Goal: Task Accomplishment & Management: Use online tool/utility

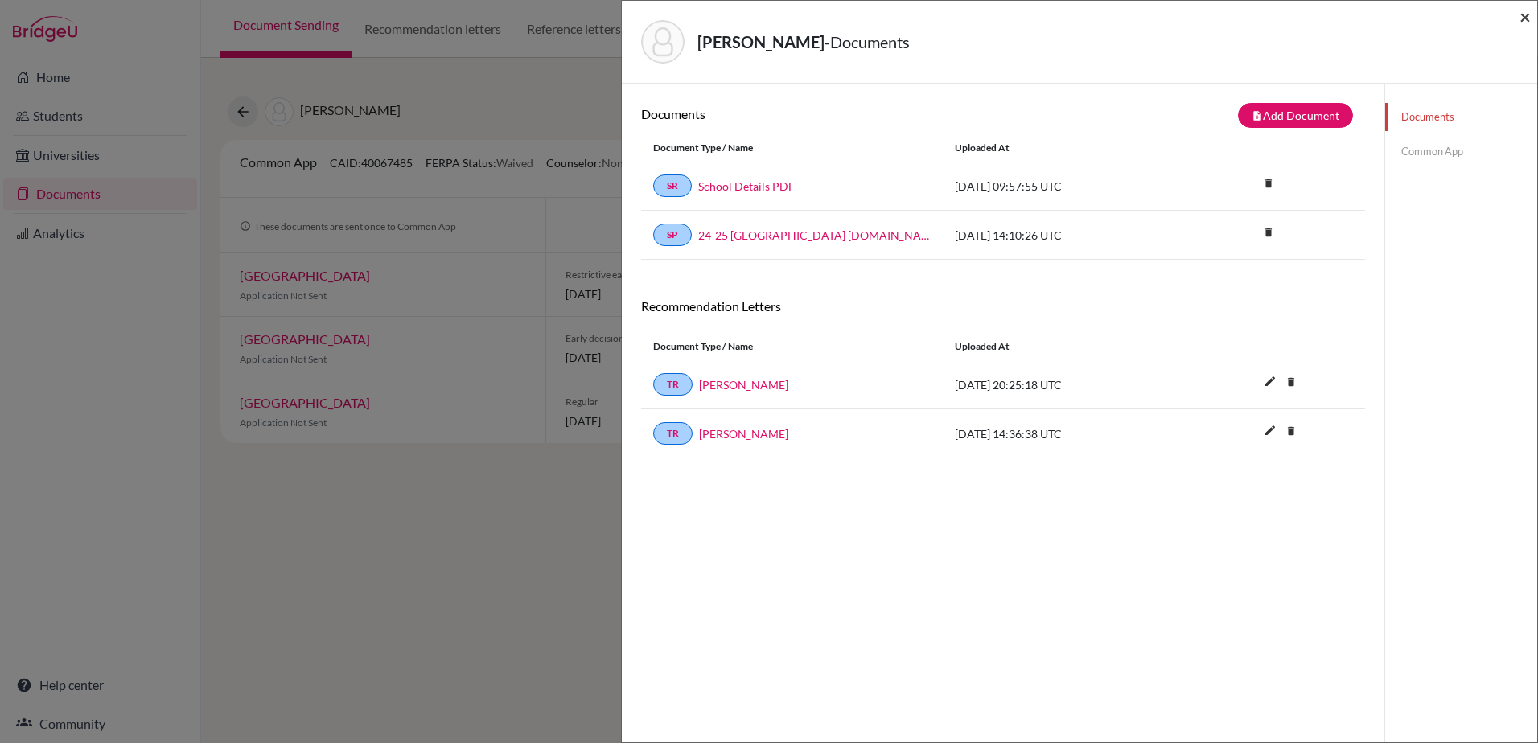
click at [1523, 18] on span "×" at bounding box center [1524, 16] width 11 height 23
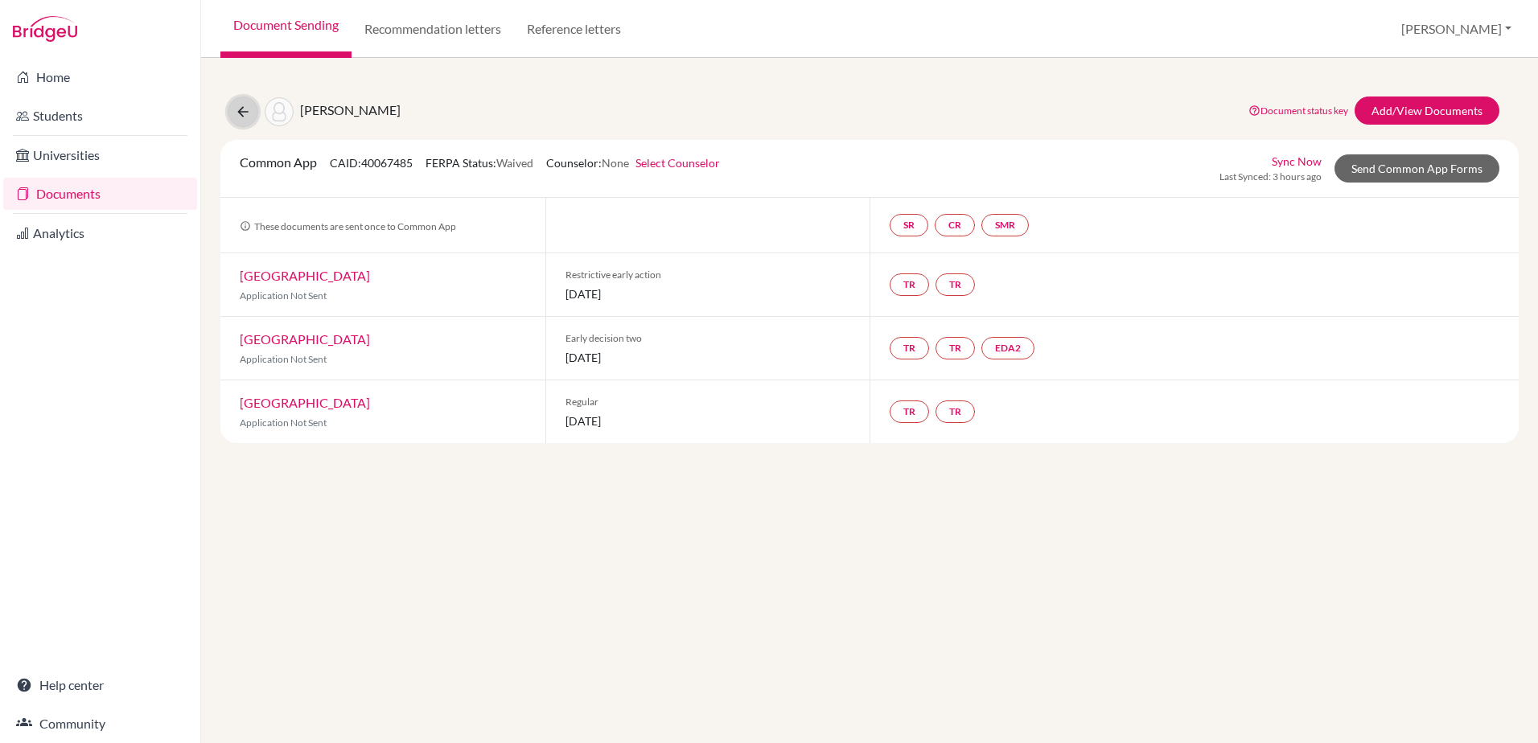
click at [246, 113] on icon at bounding box center [243, 112] width 16 height 16
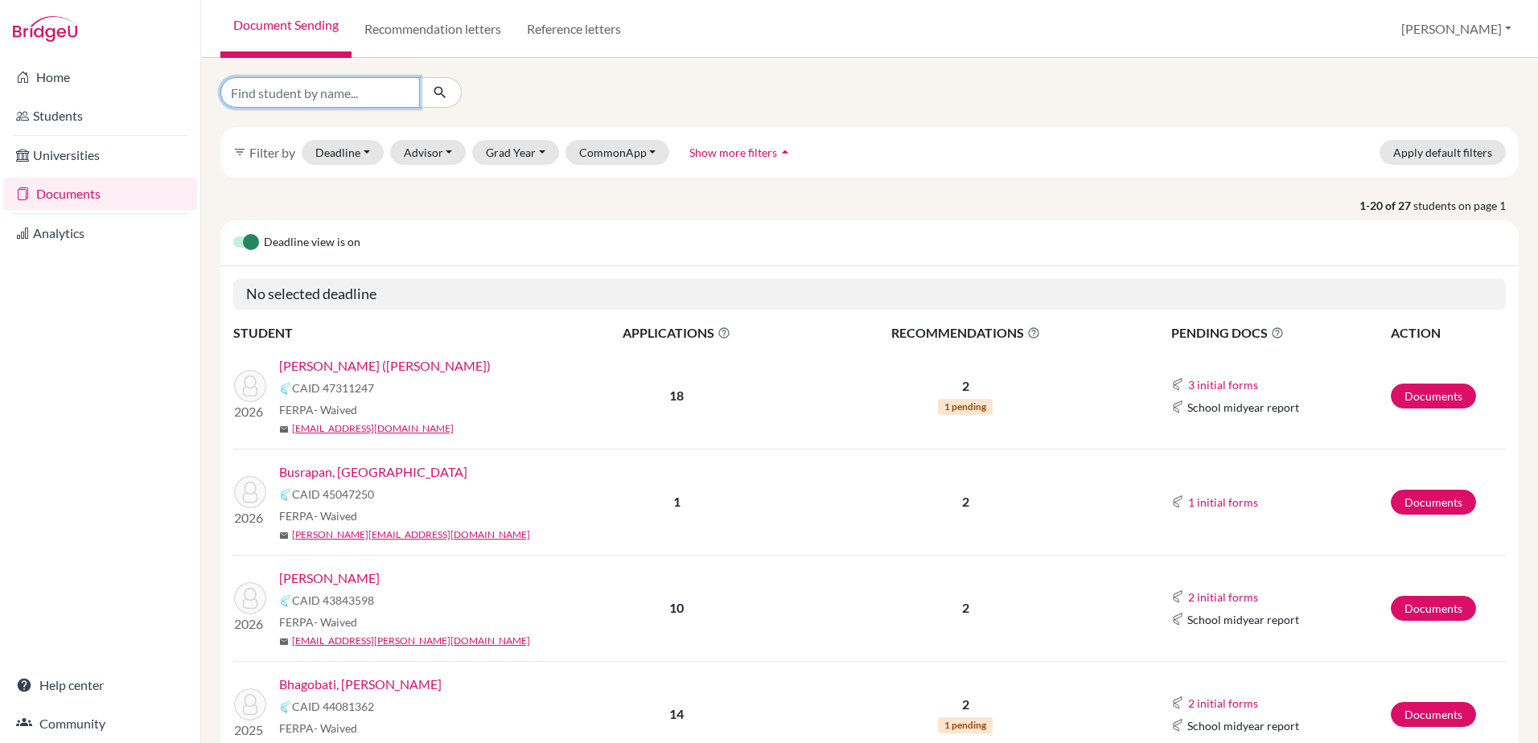
click at [311, 106] on input "Find student by name..." at bounding box center [319, 92] width 199 height 31
type input "arnold"
click button "submit" at bounding box center [440, 92] width 43 height 31
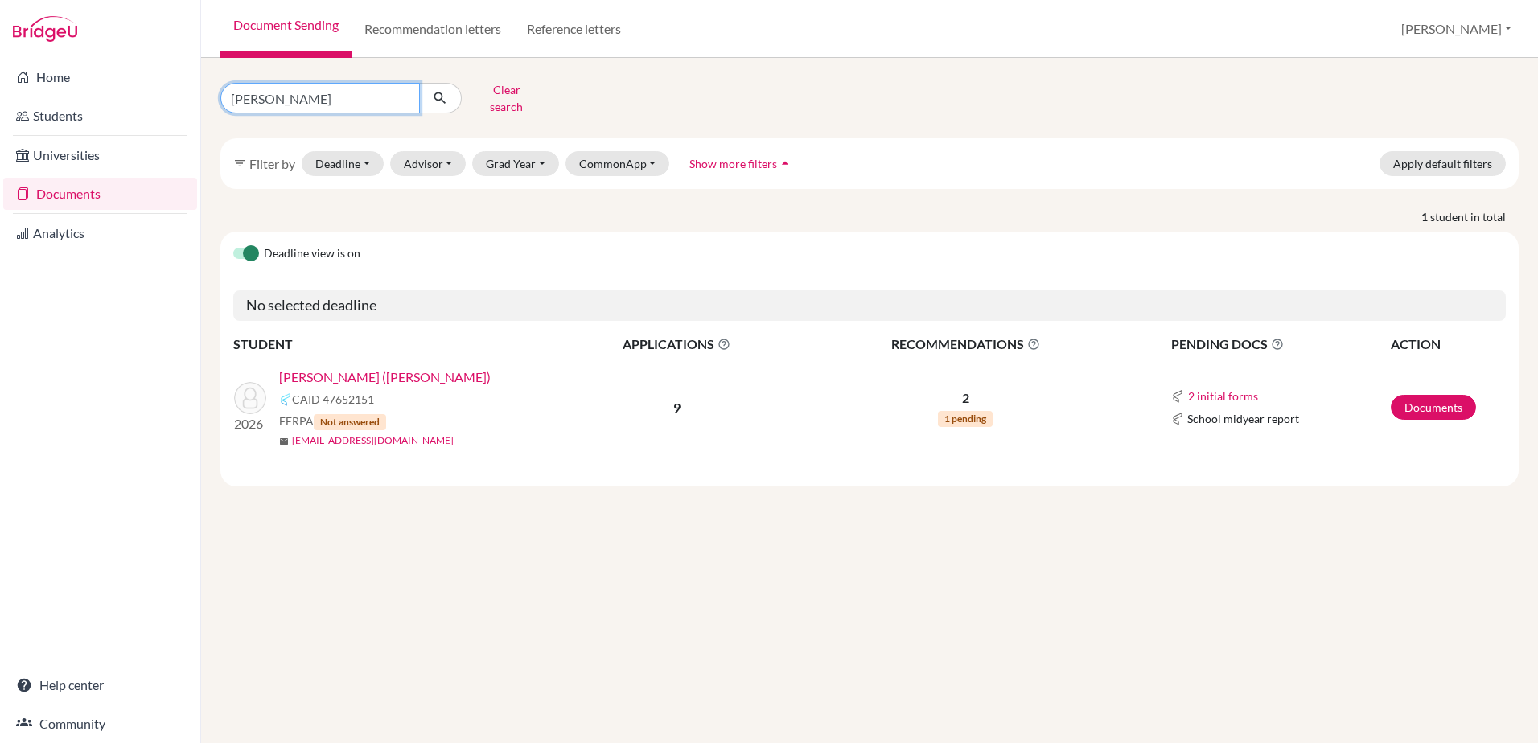
drag, startPoint x: 295, startPoint y: 97, endPoint x: 232, endPoint y: 88, distance: 64.1
click at [232, 88] on input "arnold" at bounding box center [319, 98] width 199 height 31
type input "bhag"
click button "submit" at bounding box center [440, 98] width 43 height 31
click at [352, 368] on link "Bhagobati, Henry" at bounding box center [360, 377] width 162 height 19
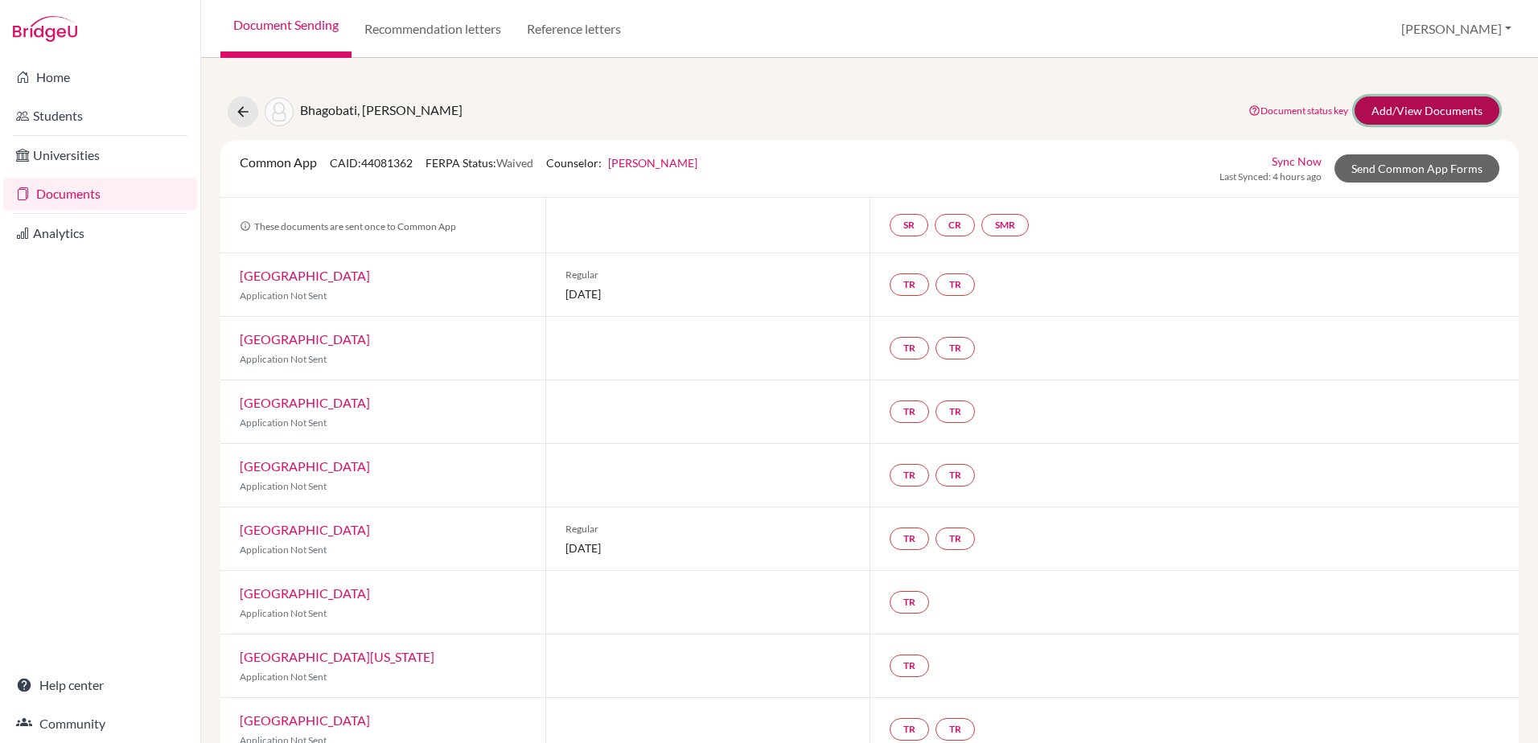
click at [1421, 121] on link "Add/View Documents" at bounding box center [1427, 111] width 145 height 28
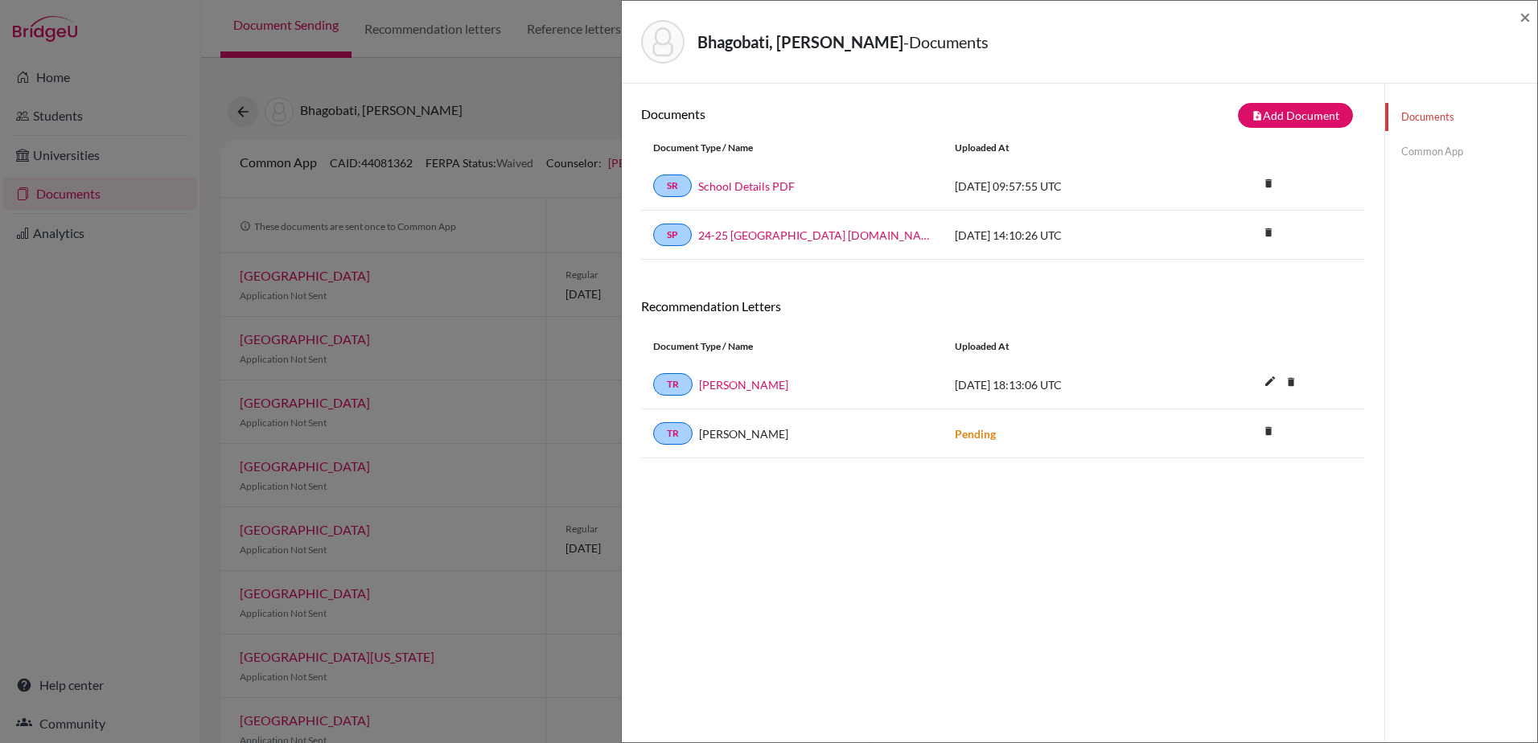
click at [1518, 12] on div "Bhagobati, Henry - Documents ×" at bounding box center [1079, 41] width 902 height 69
click at [1524, 17] on span "×" at bounding box center [1524, 16] width 11 height 23
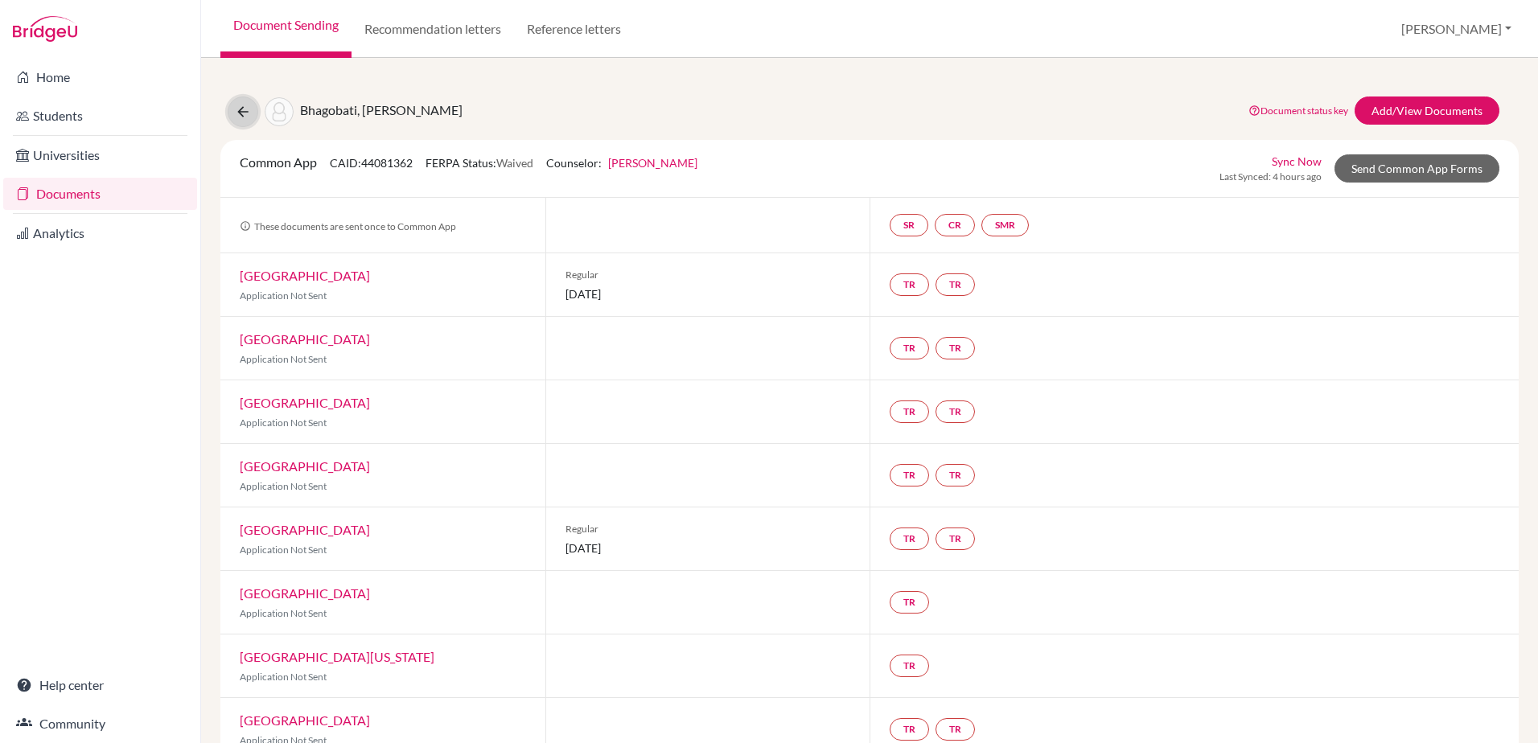
click at [241, 109] on icon at bounding box center [243, 112] width 16 height 16
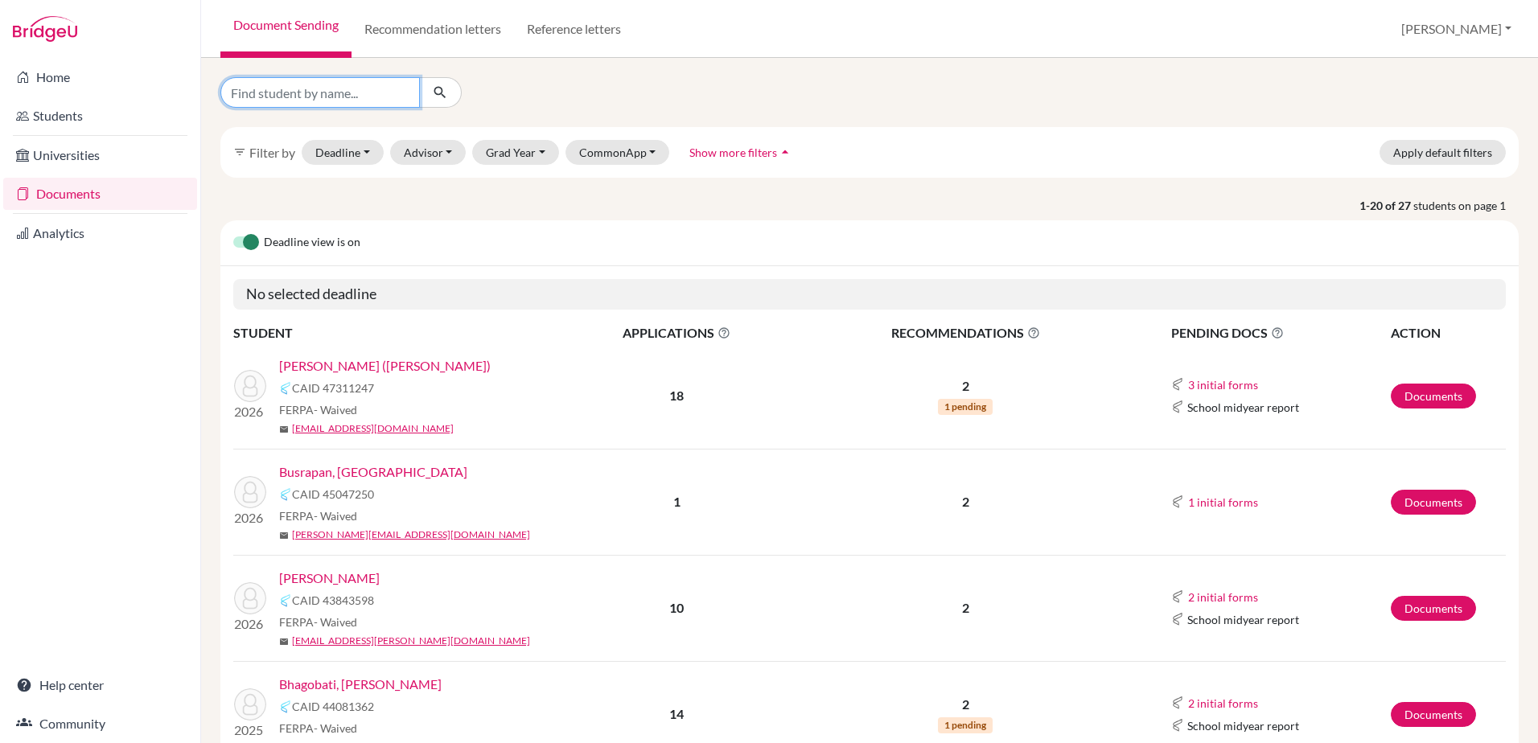
click at [305, 80] on input "Find student by name..." at bounding box center [319, 92] width 199 height 31
type input "boon"
click button "submit" at bounding box center [440, 92] width 43 height 31
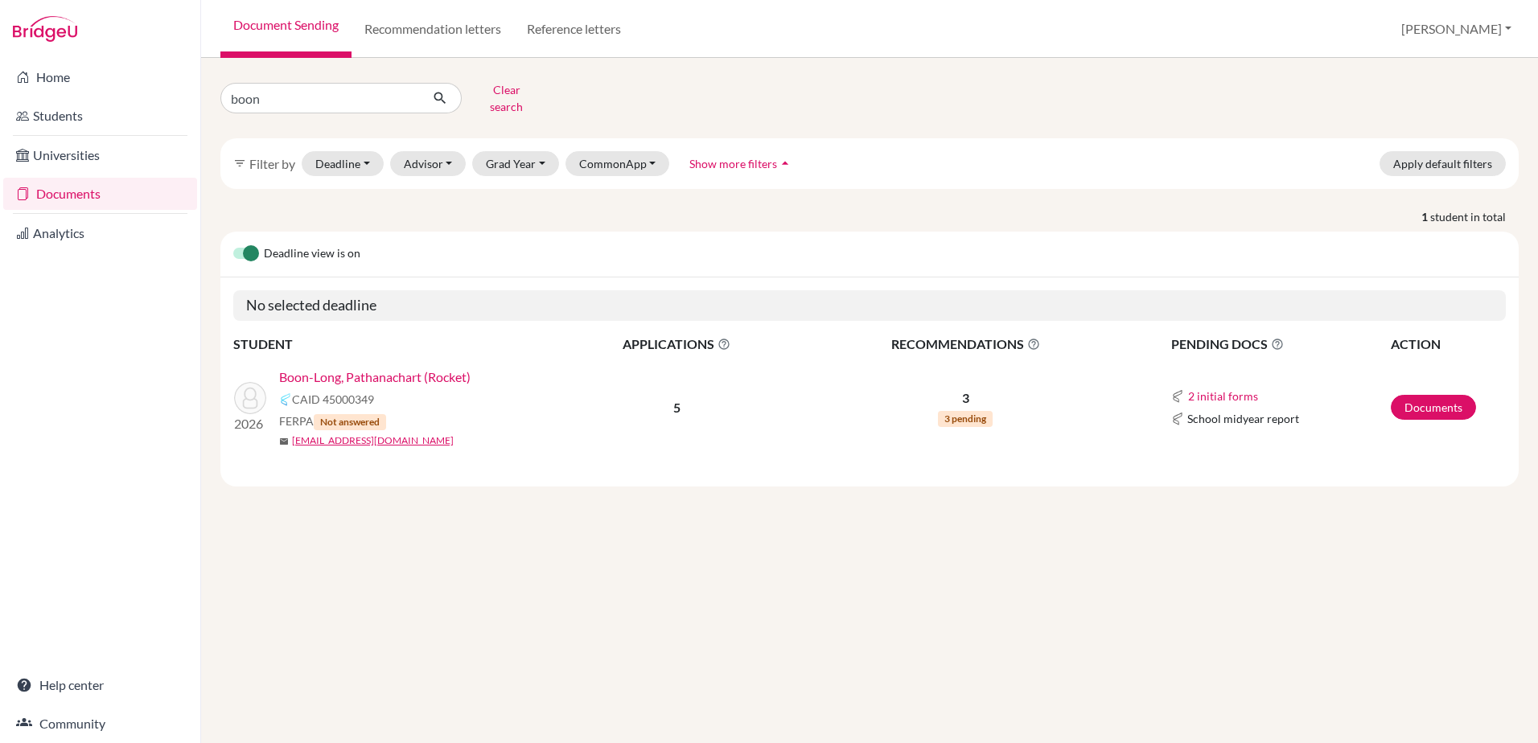
click at [386, 371] on link "Boon-Long, Pathanachart (Rocket)" at bounding box center [374, 377] width 191 height 19
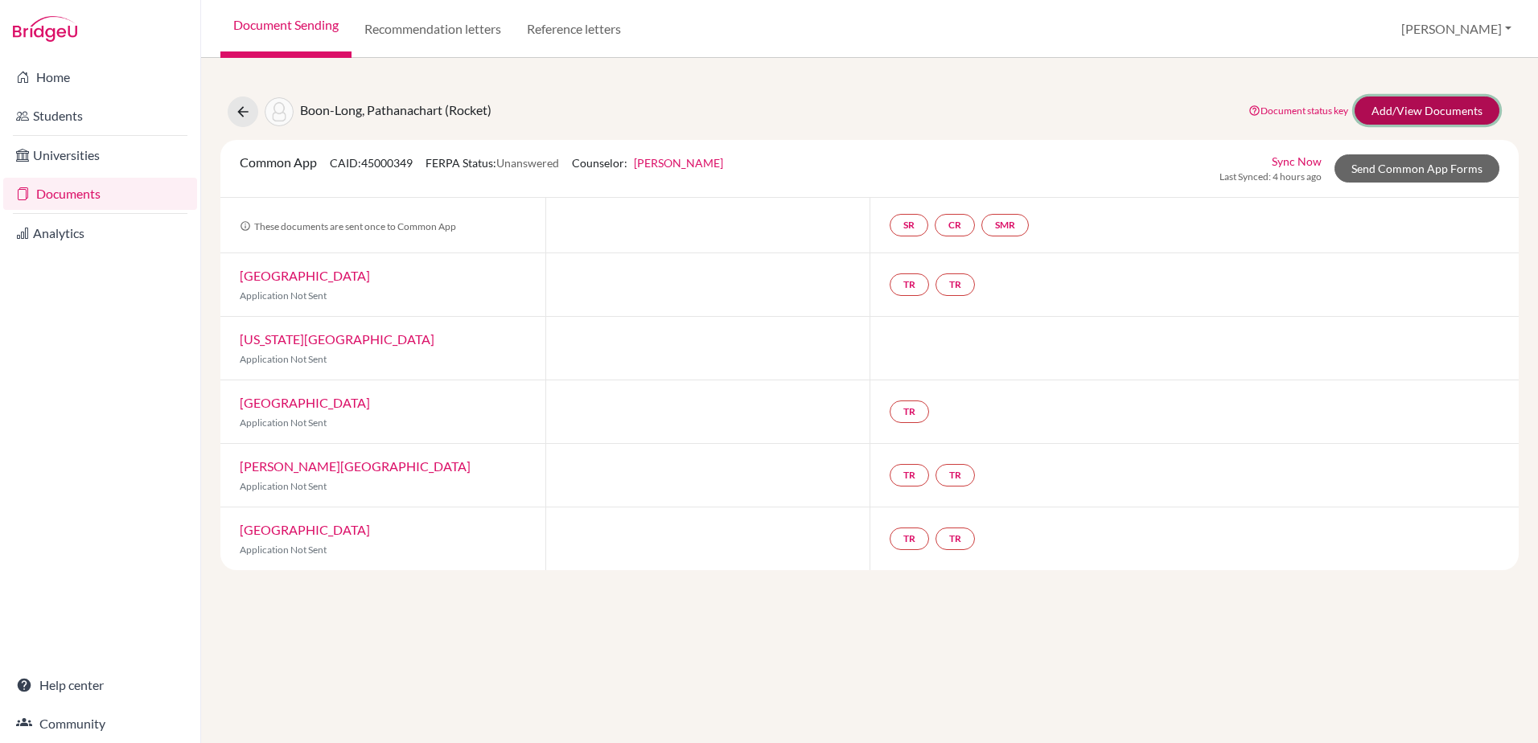
click at [1459, 117] on link "Add/View Documents" at bounding box center [1427, 111] width 145 height 28
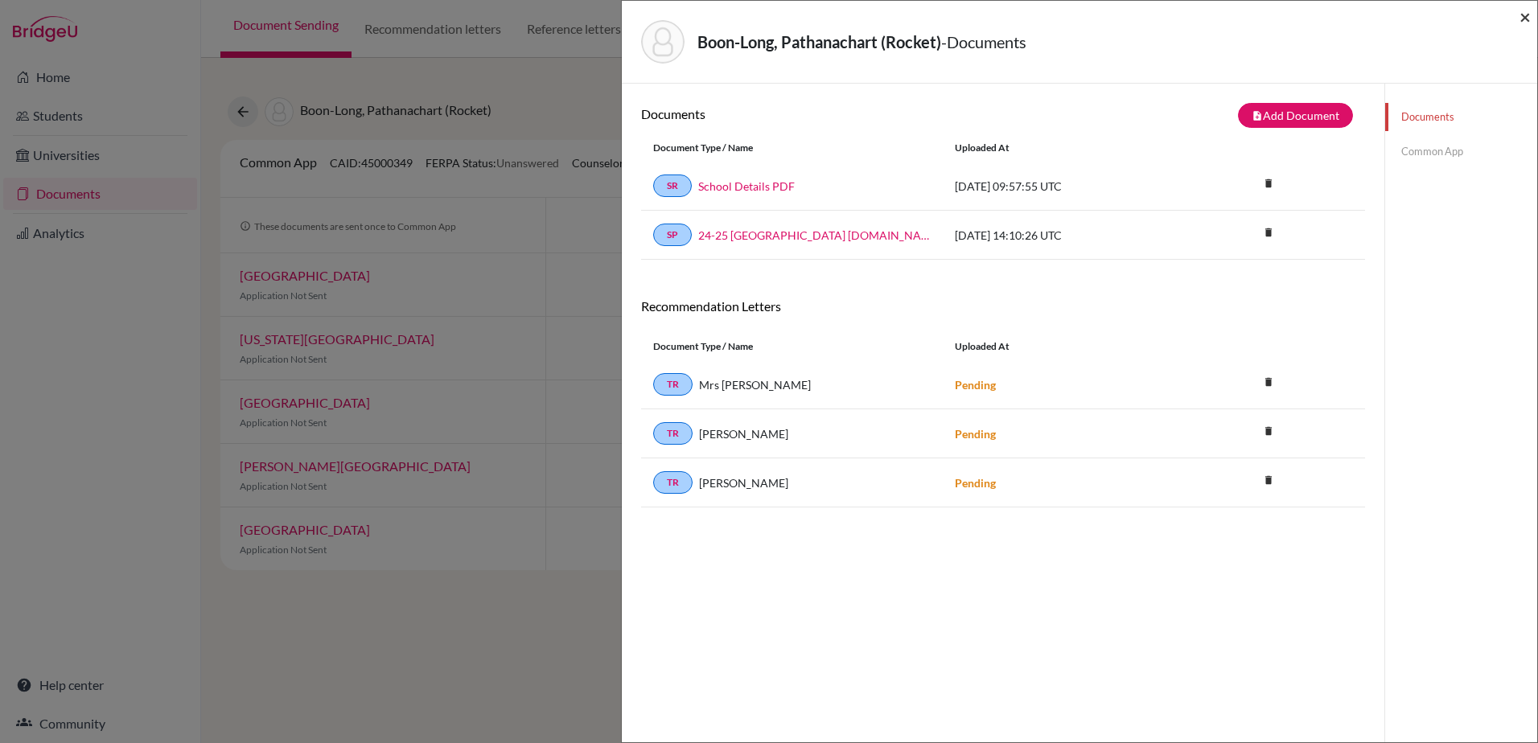
click at [1523, 14] on span "×" at bounding box center [1524, 16] width 11 height 23
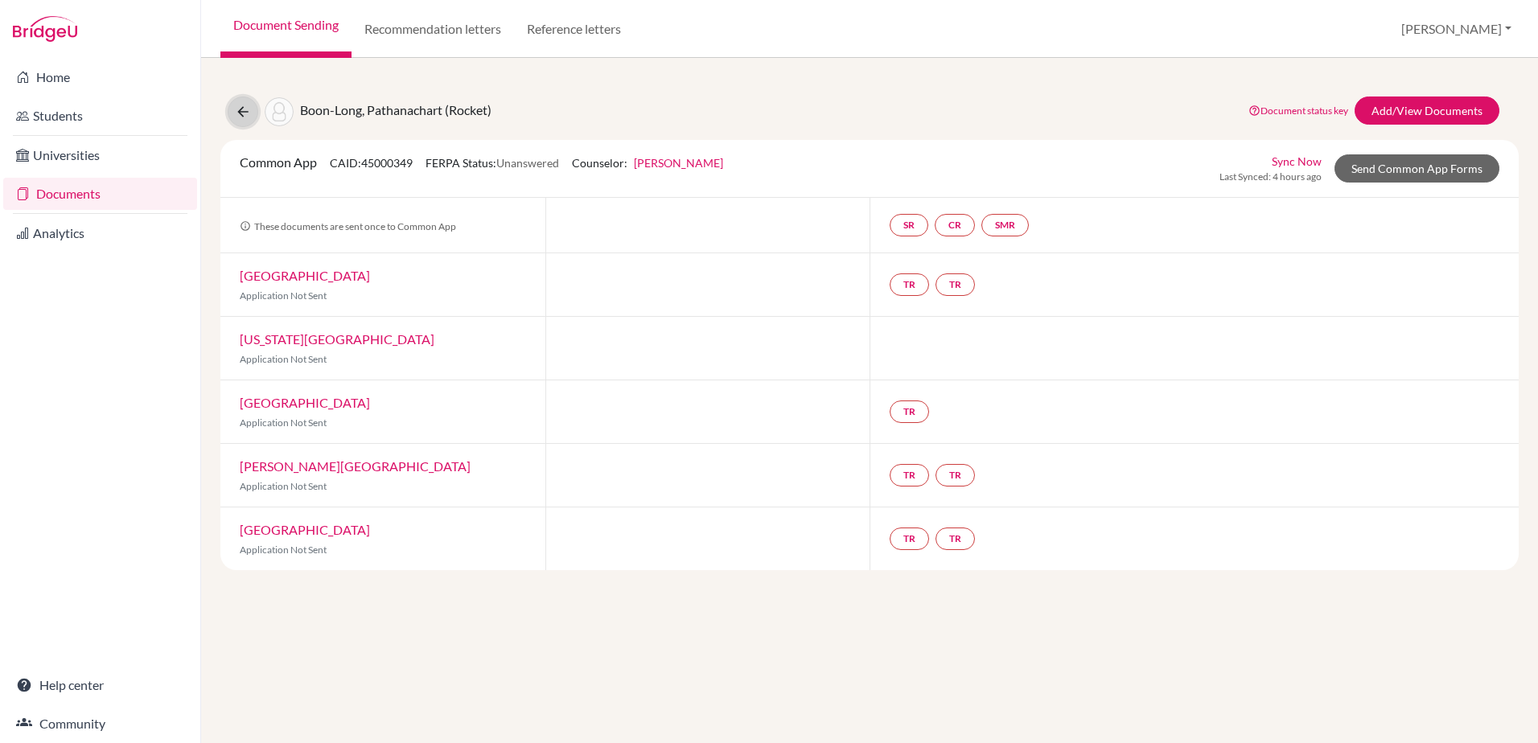
drag, startPoint x: 237, startPoint y: 115, endPoint x: 253, endPoint y: 112, distance: 16.4
click at [237, 115] on icon at bounding box center [243, 112] width 16 height 16
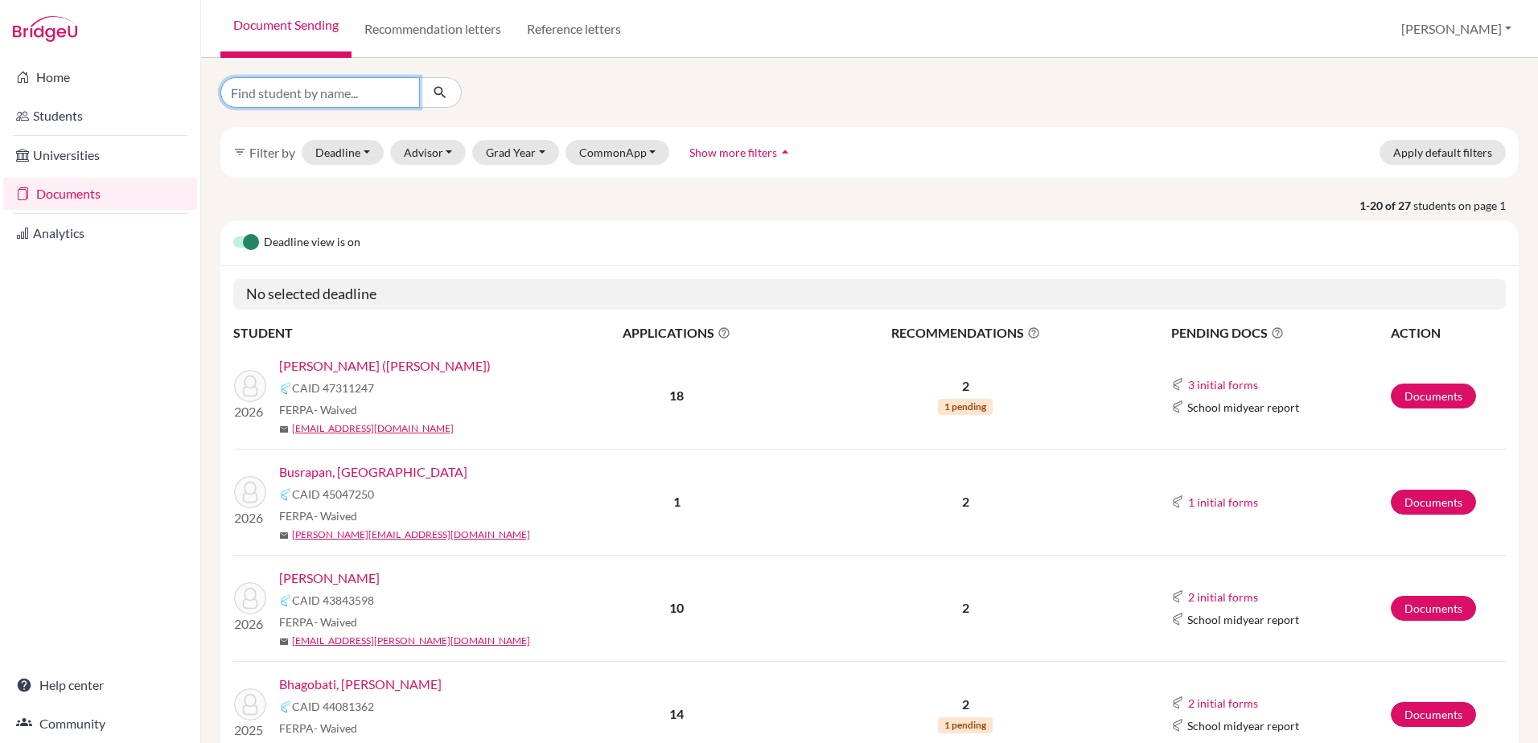
click at [310, 88] on input "Find student by name..." at bounding box center [319, 92] width 199 height 31
type input "chiang"
click button "submit" at bounding box center [440, 92] width 43 height 31
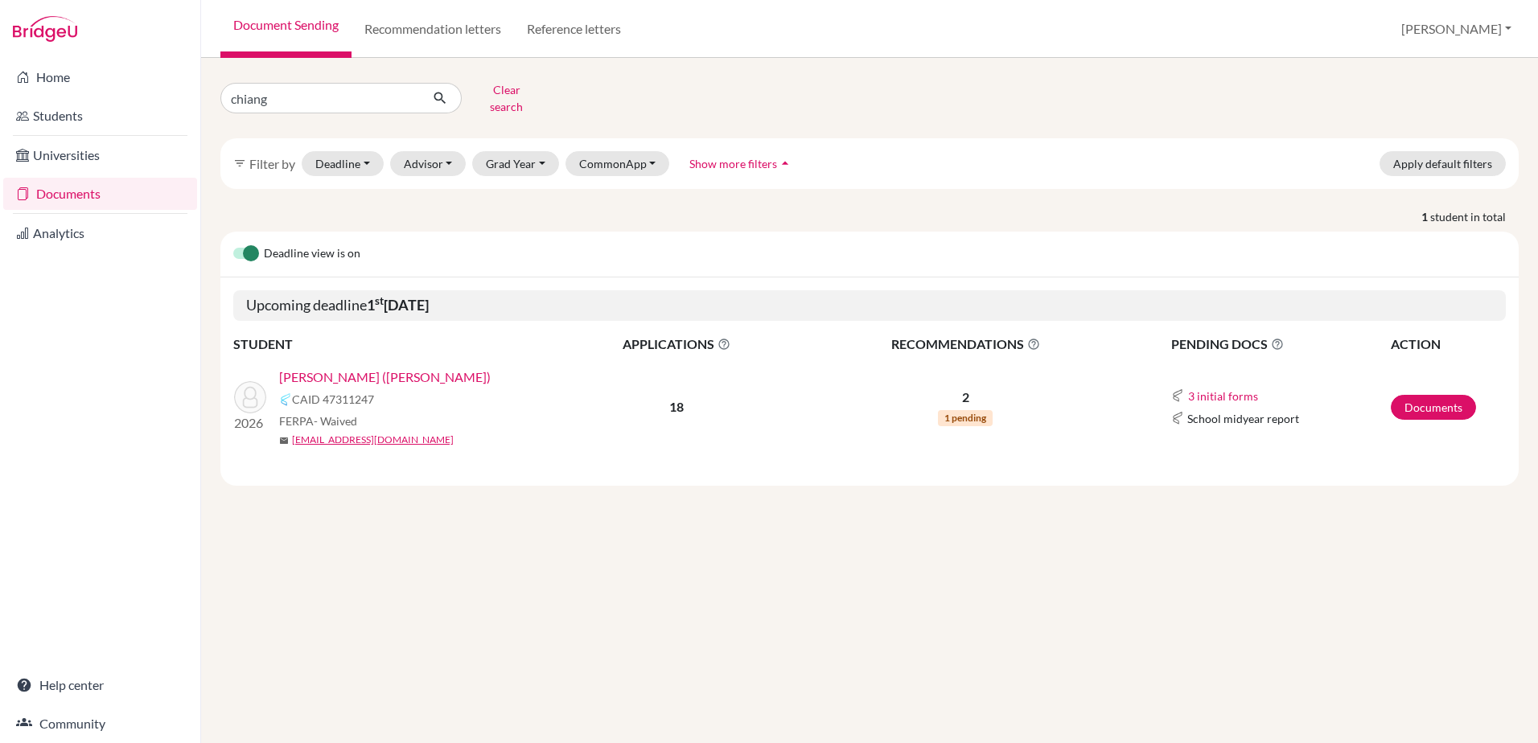
click at [417, 368] on link "[PERSON_NAME] ([PERSON_NAME])" at bounding box center [385, 377] width 212 height 19
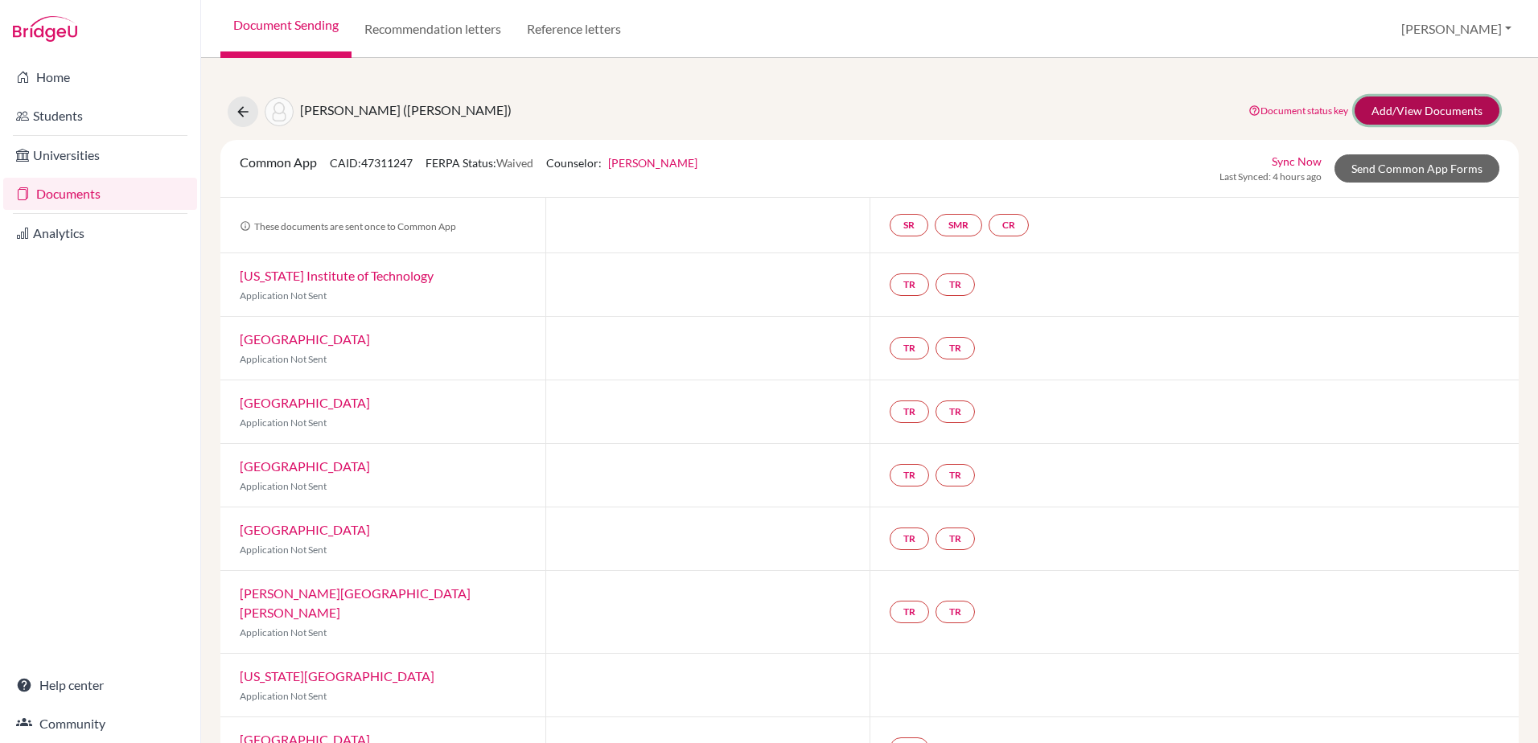
click at [1467, 107] on link "Add/View Documents" at bounding box center [1427, 111] width 145 height 28
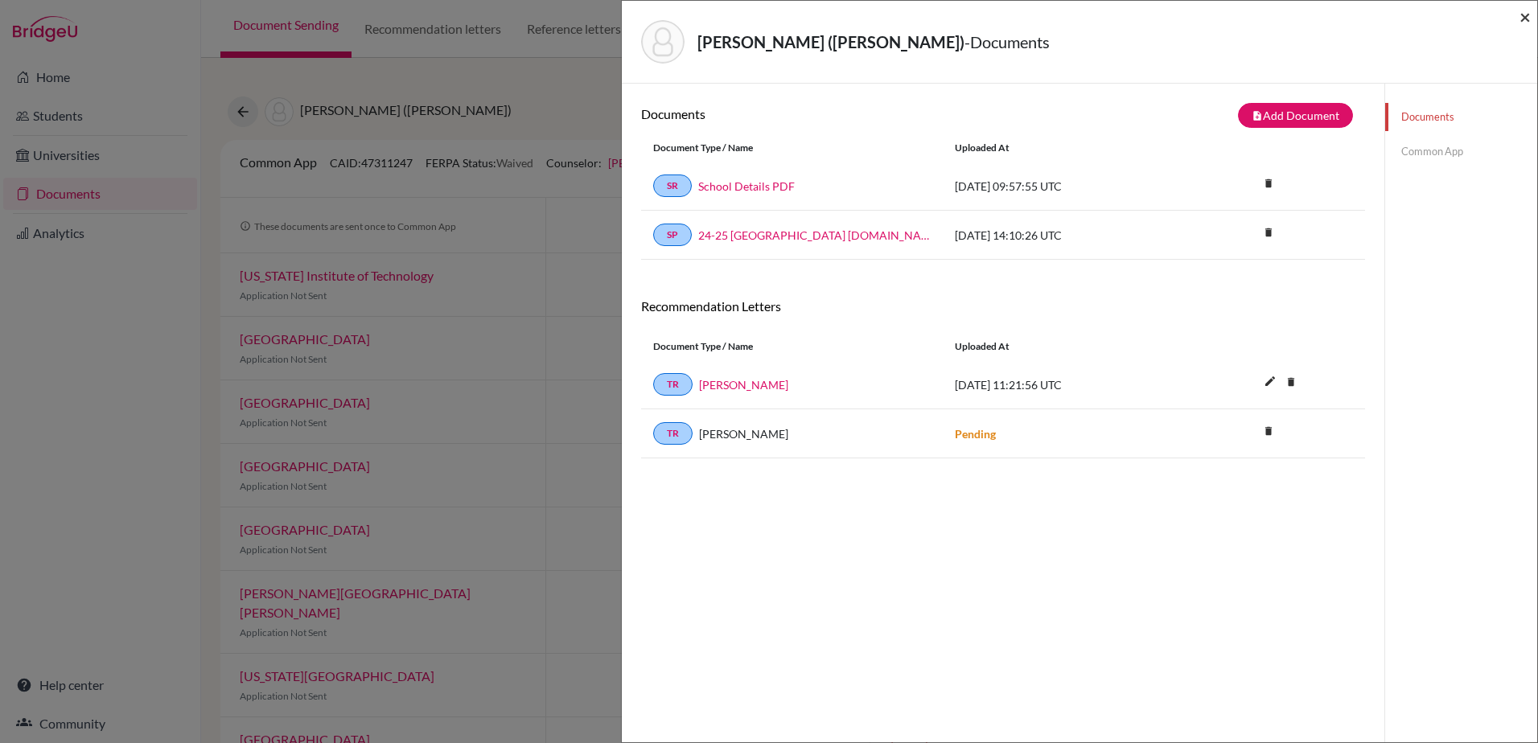
click at [1527, 19] on span "×" at bounding box center [1524, 16] width 11 height 23
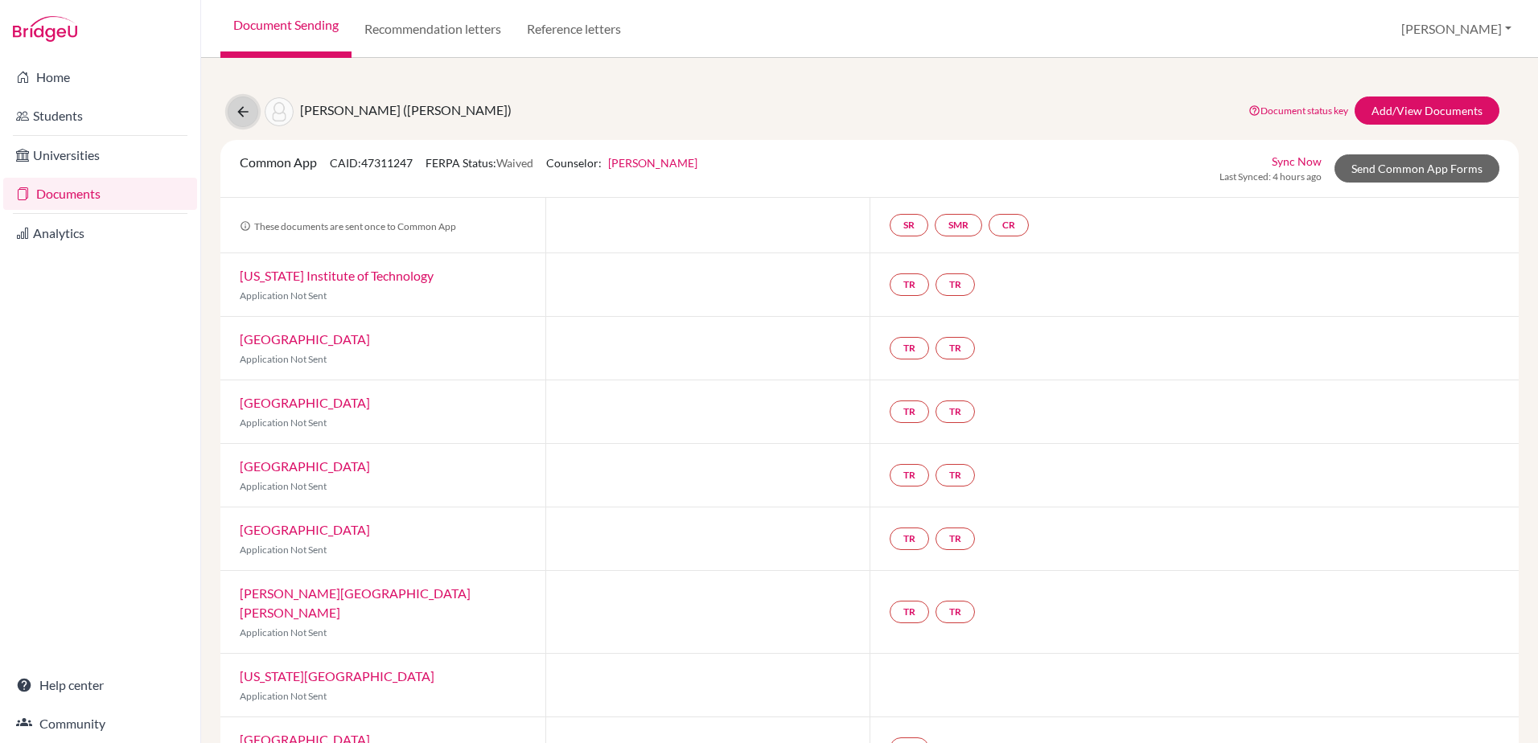
click at [243, 108] on icon at bounding box center [243, 112] width 16 height 16
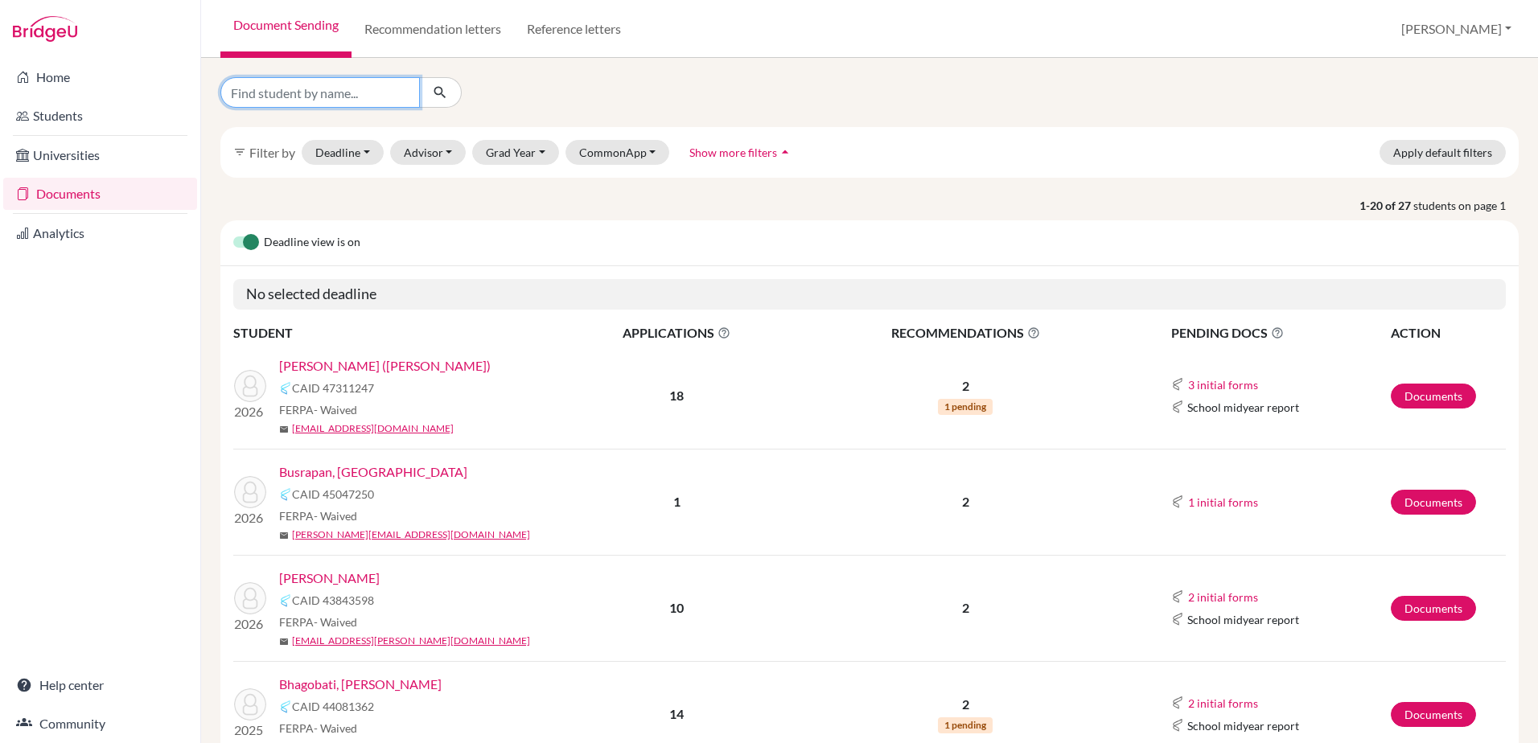
click at [363, 97] on input "Find student by name..." at bounding box center [319, 92] width 199 height 31
type input "fang"
click button "submit" at bounding box center [440, 92] width 43 height 31
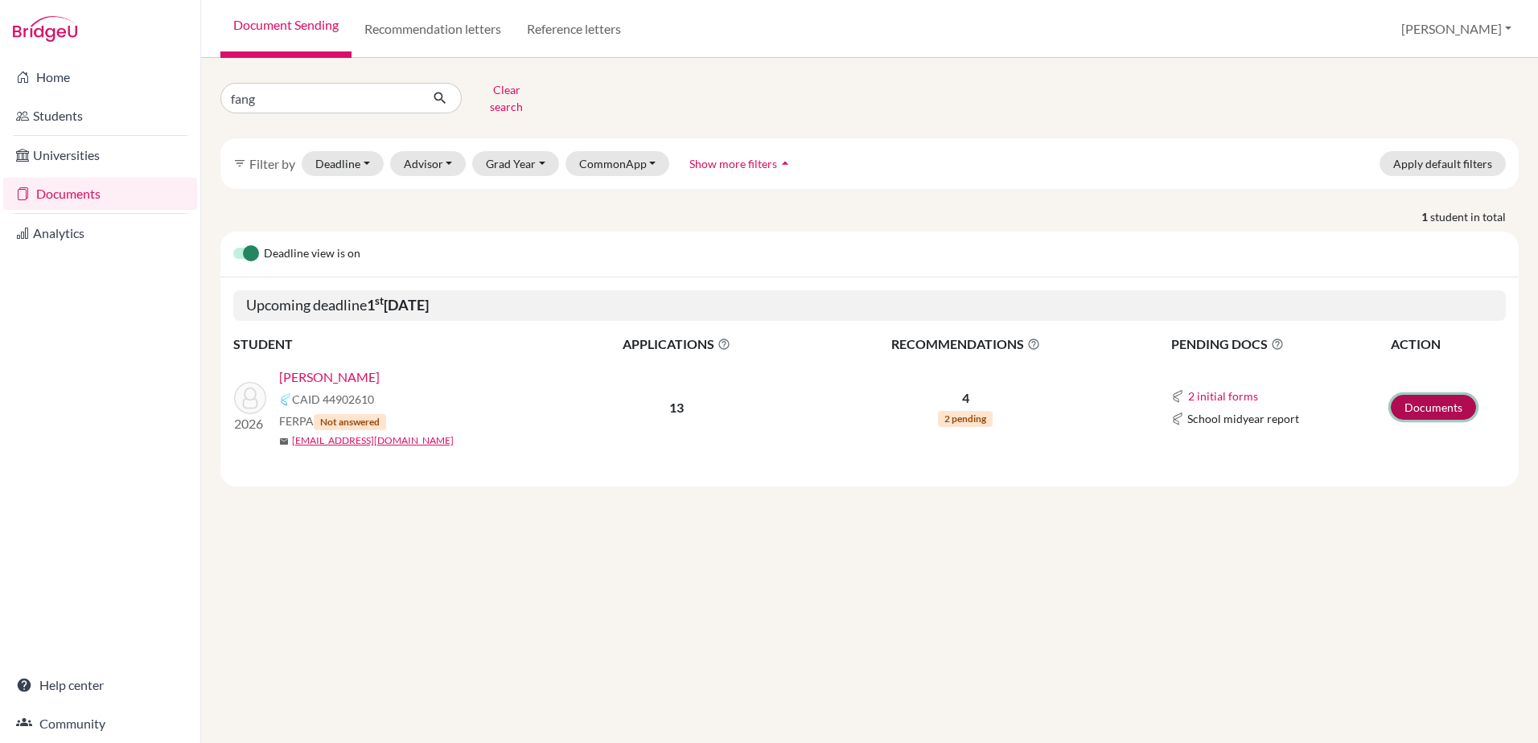
click at [1454, 405] on link "Documents" at bounding box center [1433, 407] width 85 height 25
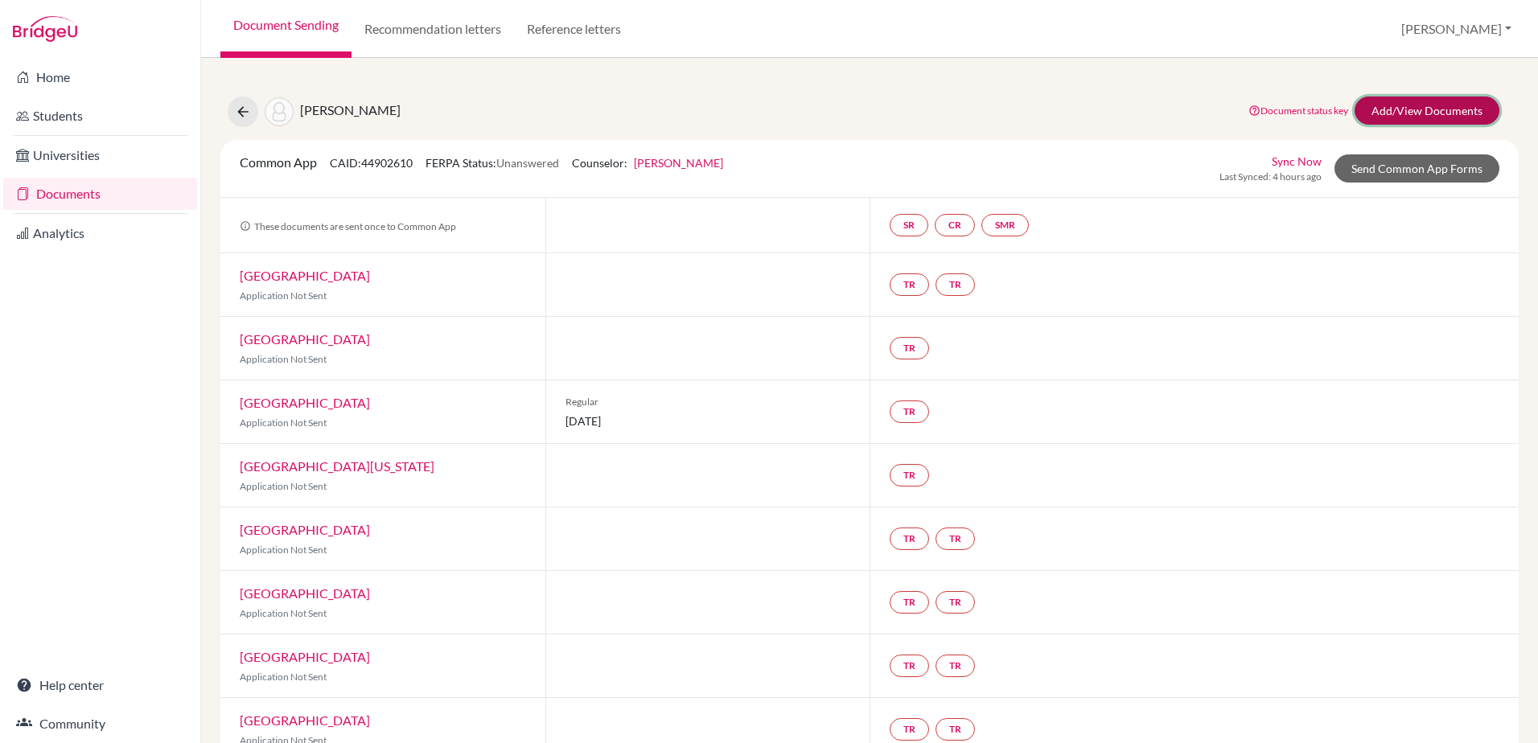
click at [1407, 113] on link "Add/View Documents" at bounding box center [1427, 111] width 145 height 28
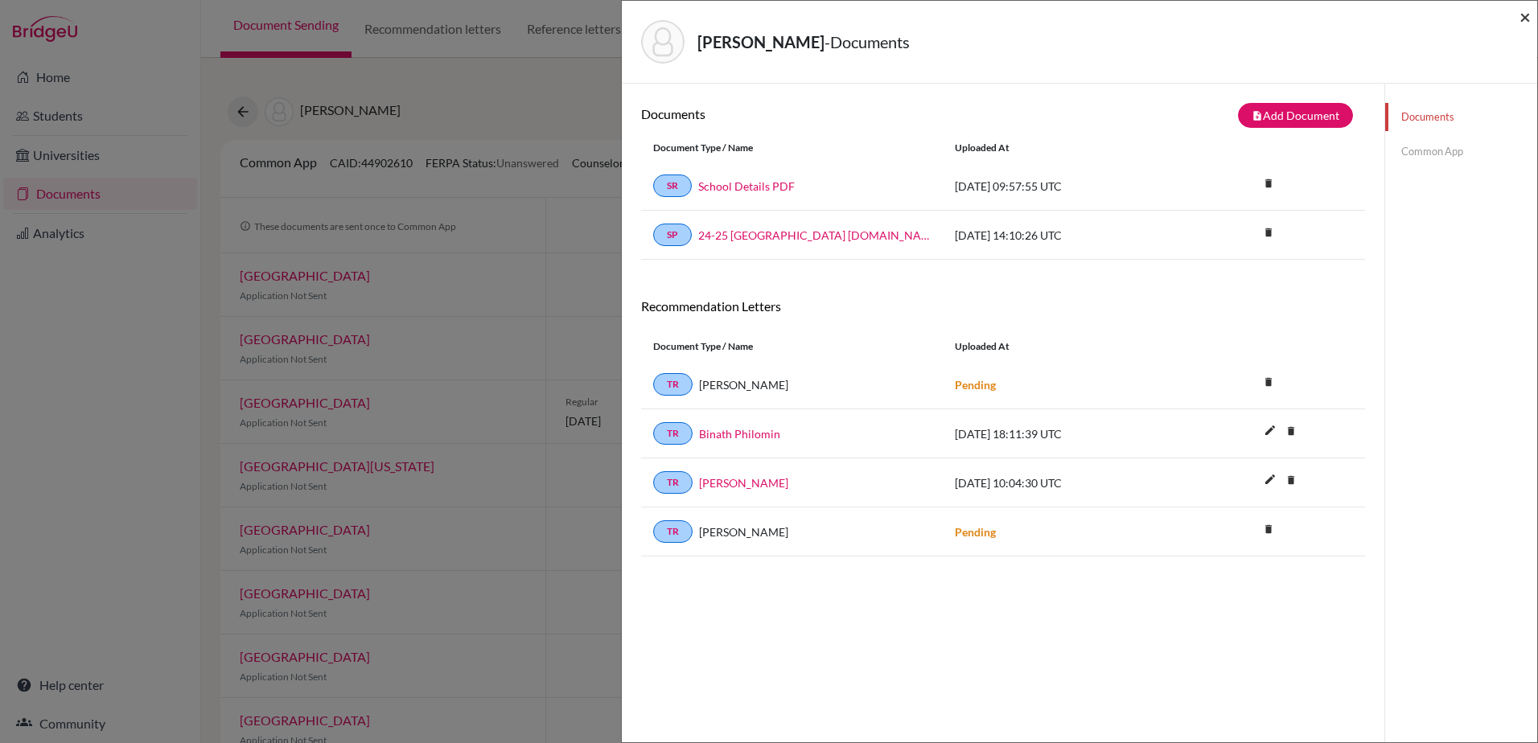
click at [1525, 19] on span "×" at bounding box center [1524, 16] width 11 height 23
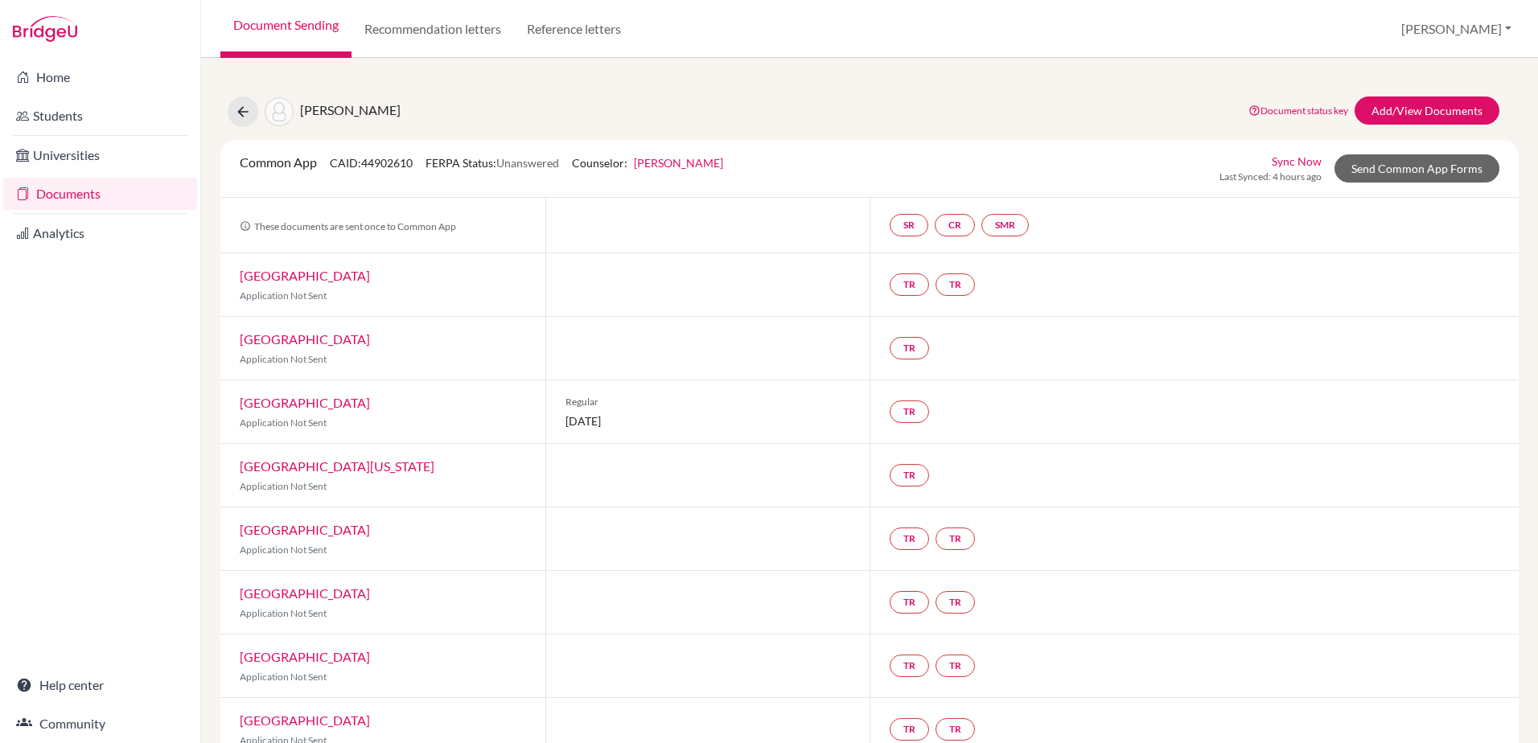
click at [240, 129] on div "[PERSON_NAME] Document status key TR Requirement. Document not uploaded yet. TR…" at bounding box center [869, 577] width 1298 height 1001
click at [249, 116] on icon at bounding box center [243, 112] width 16 height 16
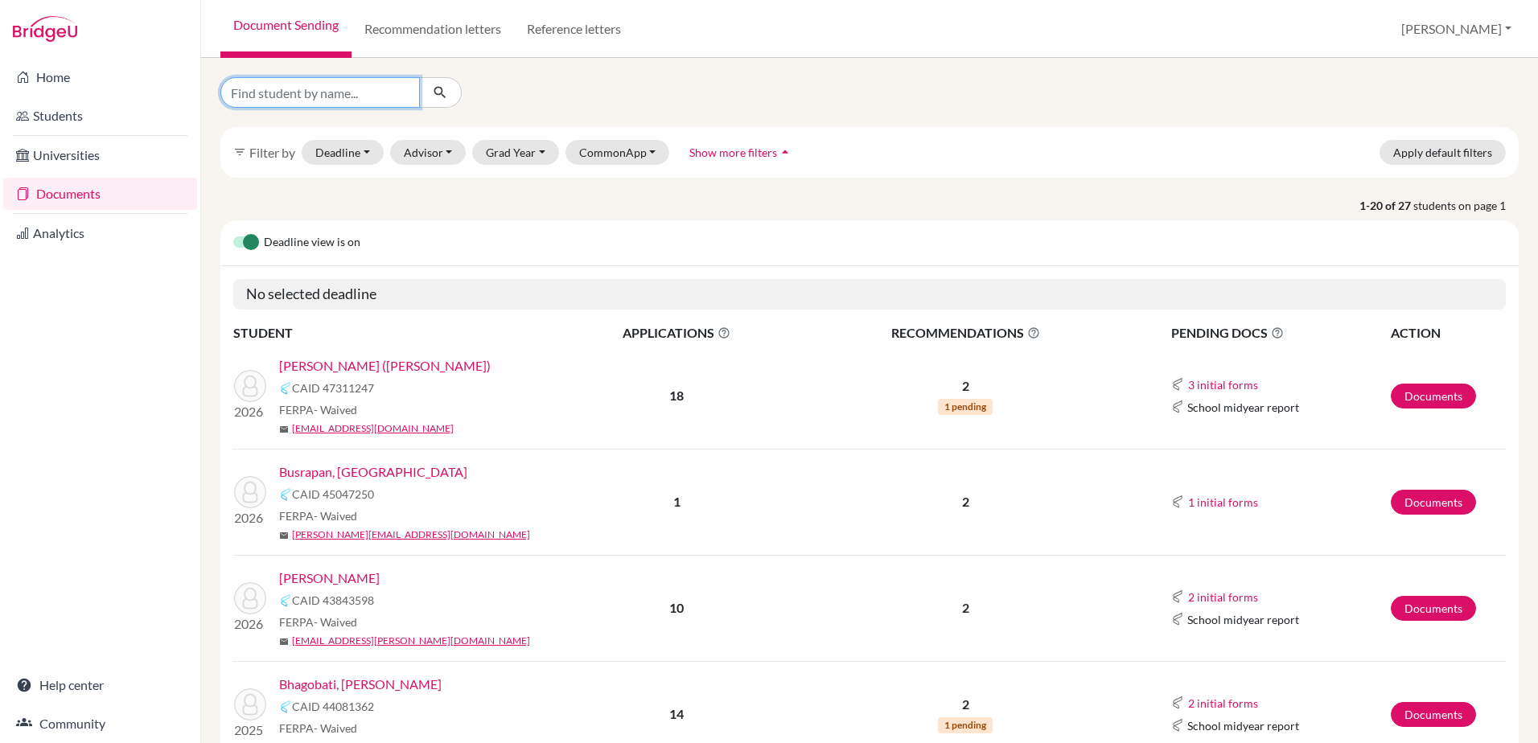
click at [318, 100] on input "Find student by name..." at bounding box center [319, 92] width 199 height 31
type input "lam"
click button "submit" at bounding box center [440, 92] width 43 height 31
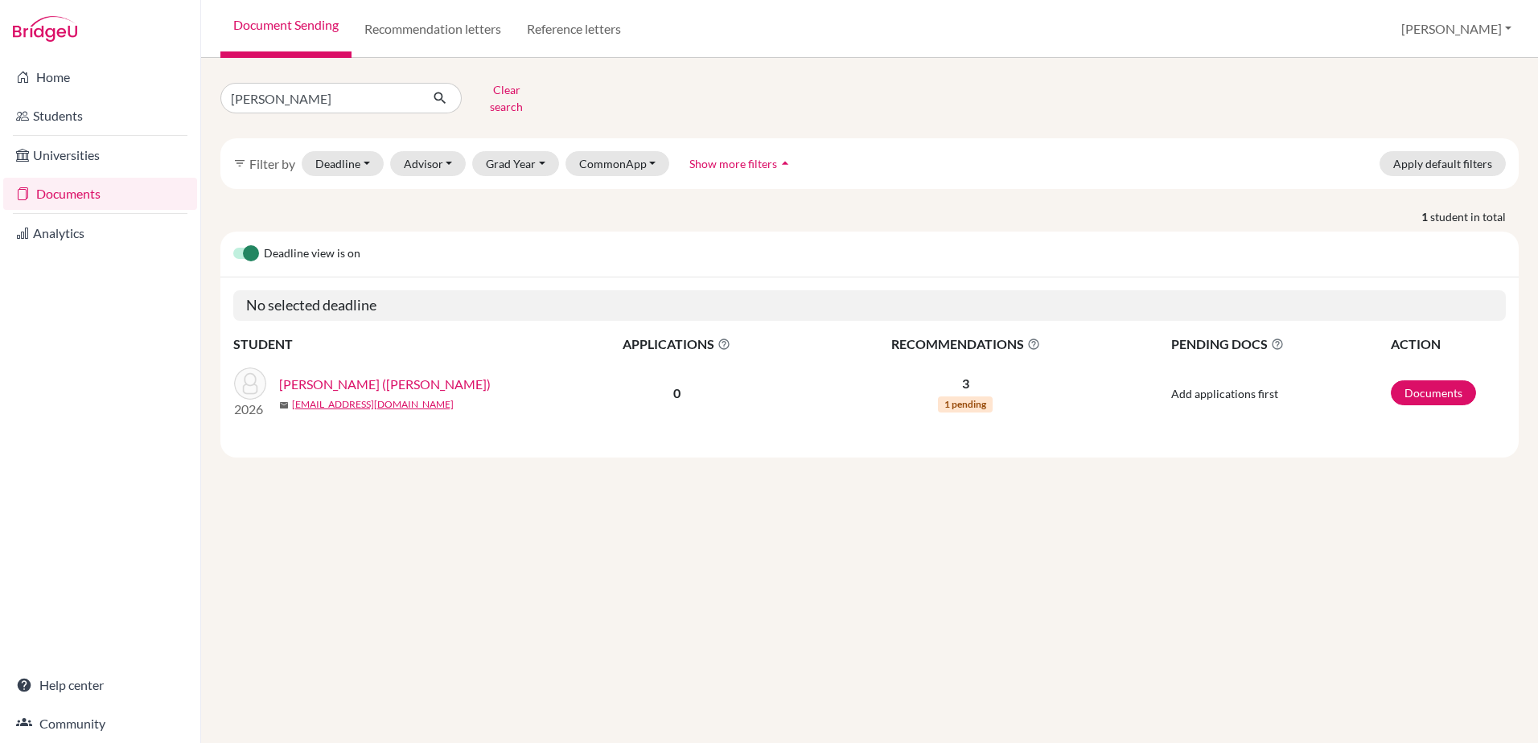
click at [371, 375] on link "Lam, Kwan Shek (Austin)" at bounding box center [385, 384] width 212 height 19
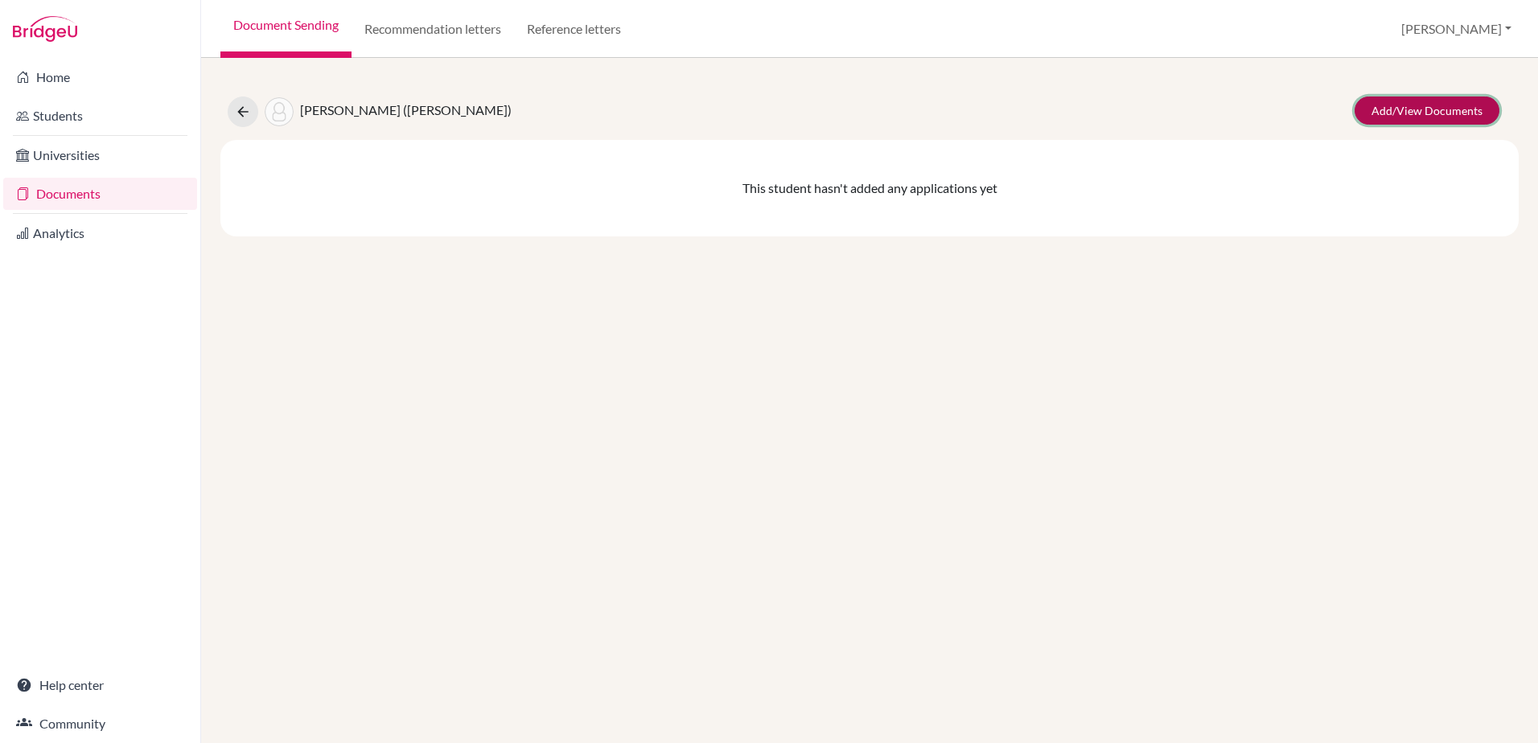
click at [1449, 109] on link "Add/View Documents" at bounding box center [1427, 111] width 145 height 28
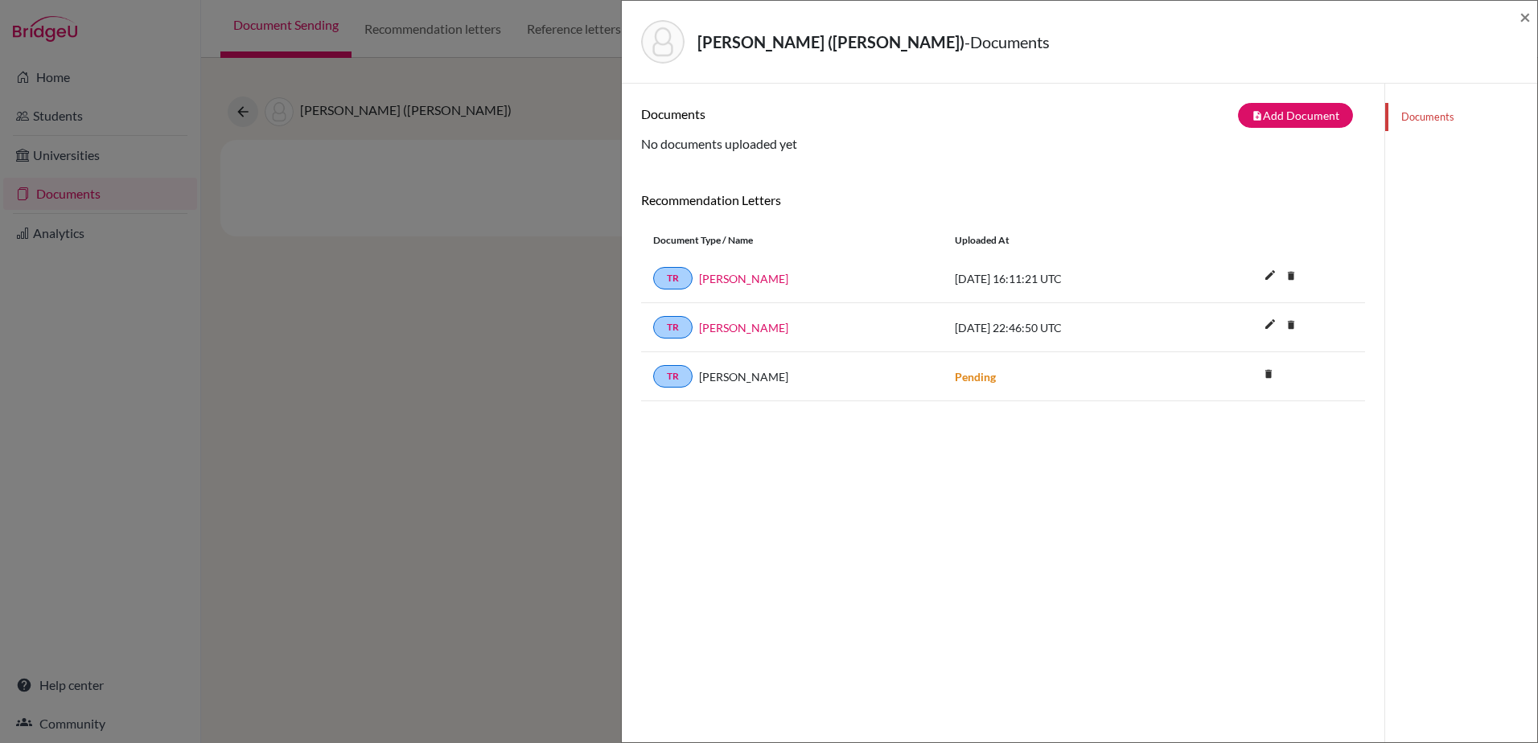
click at [1532, 22] on div "Lam, Kwan Shek (Austin) - Documents ×" at bounding box center [1079, 42] width 915 height 83
click at [1527, 20] on span "×" at bounding box center [1524, 16] width 11 height 23
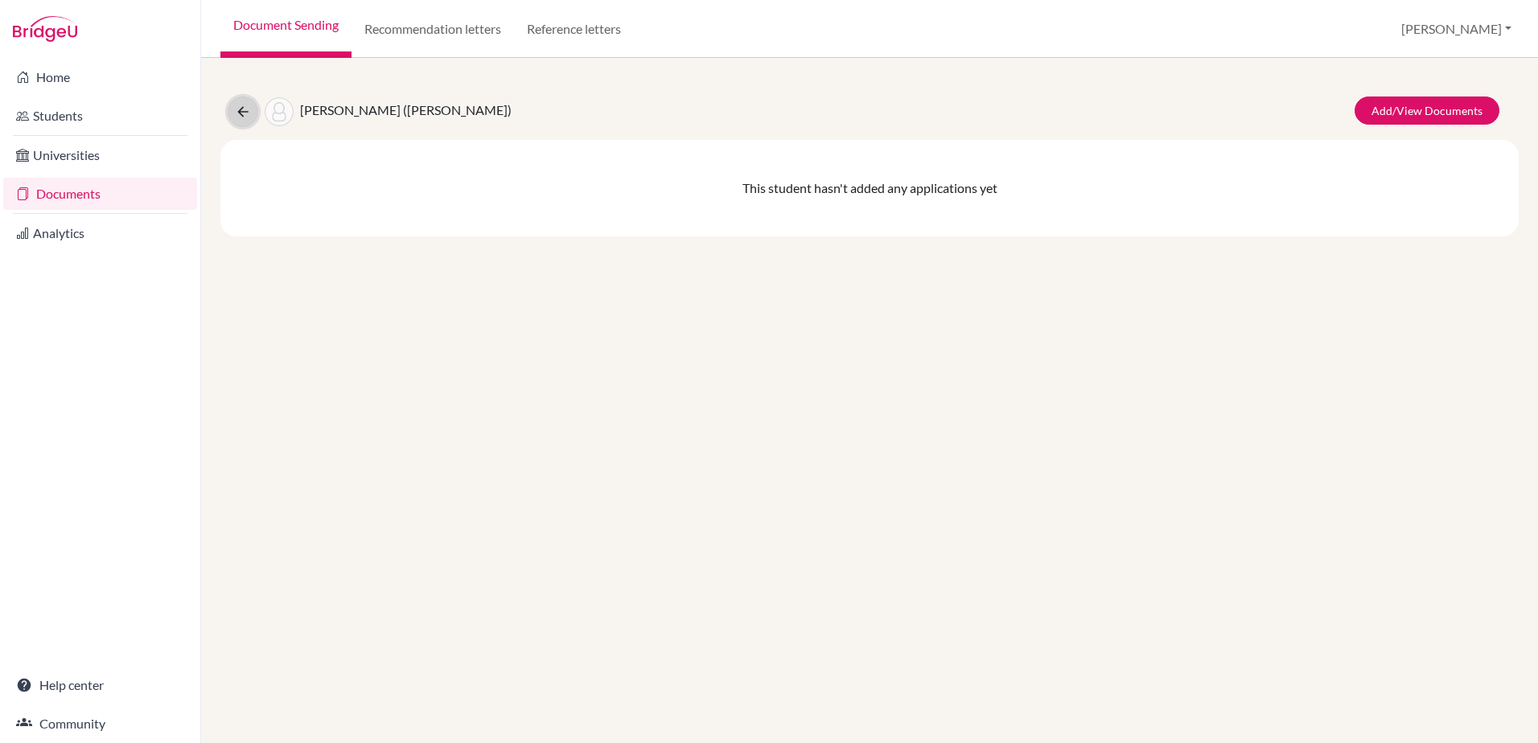
click at [233, 113] on button at bounding box center [243, 112] width 31 height 31
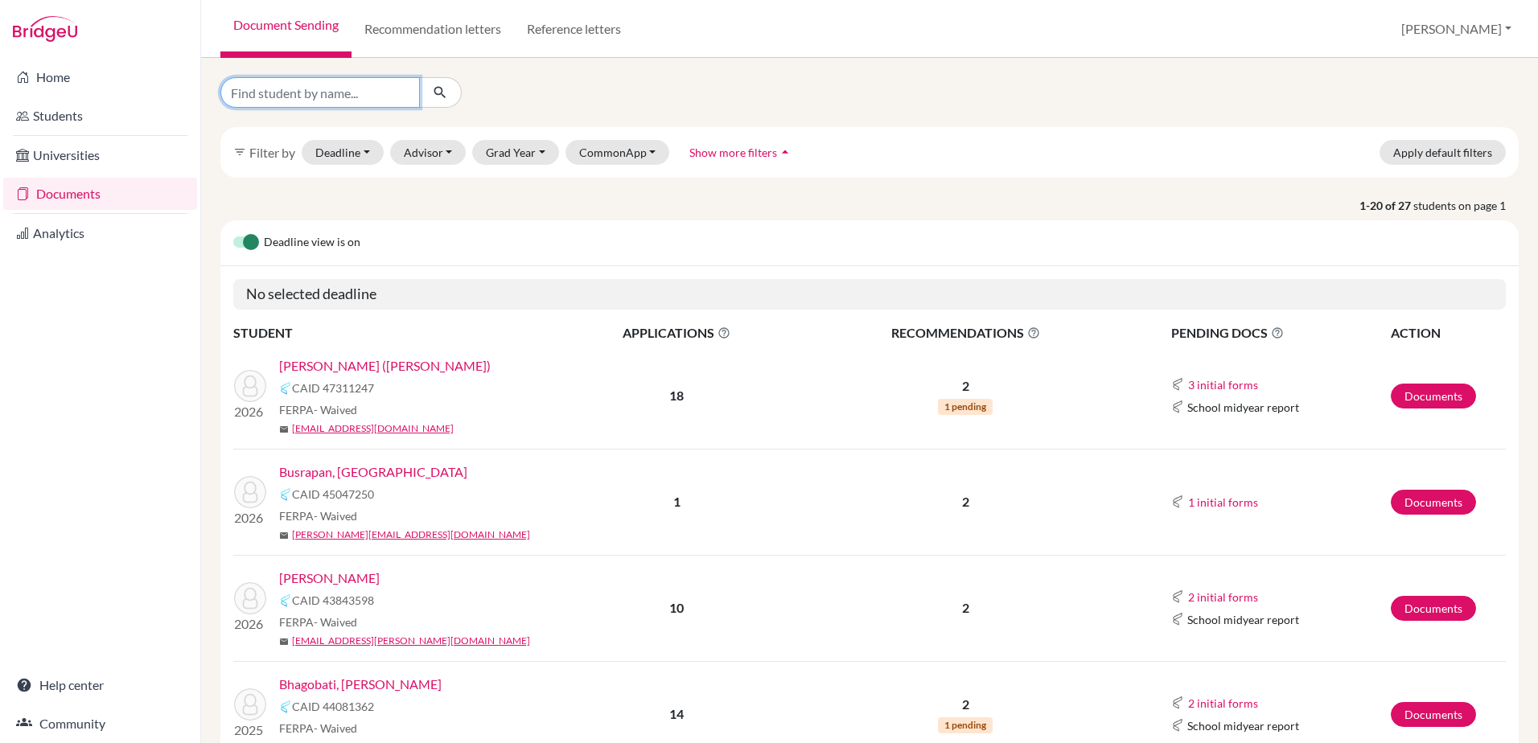
click at [289, 85] on input "Find student by name..." at bounding box center [319, 92] width 199 height 31
type input "sim"
click button "submit" at bounding box center [440, 92] width 43 height 31
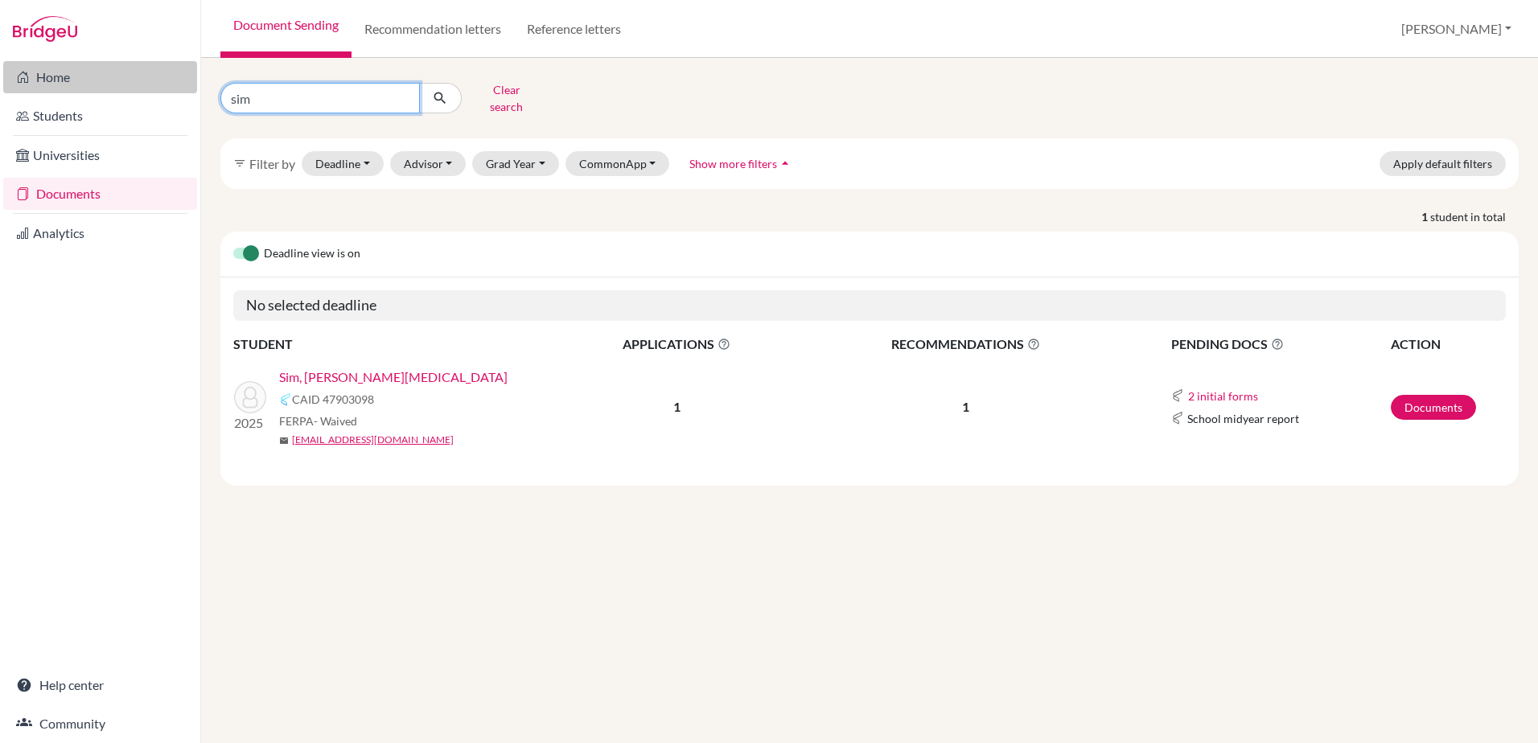
drag, startPoint x: 336, startPoint y: 95, endPoint x: 171, endPoint y: 73, distance: 166.3
click at [171, 73] on div "Home Students Universities Documents Analytics Help center Community Document S…" at bounding box center [769, 371] width 1538 height 743
type input "yadla"
click button "submit" at bounding box center [440, 98] width 43 height 31
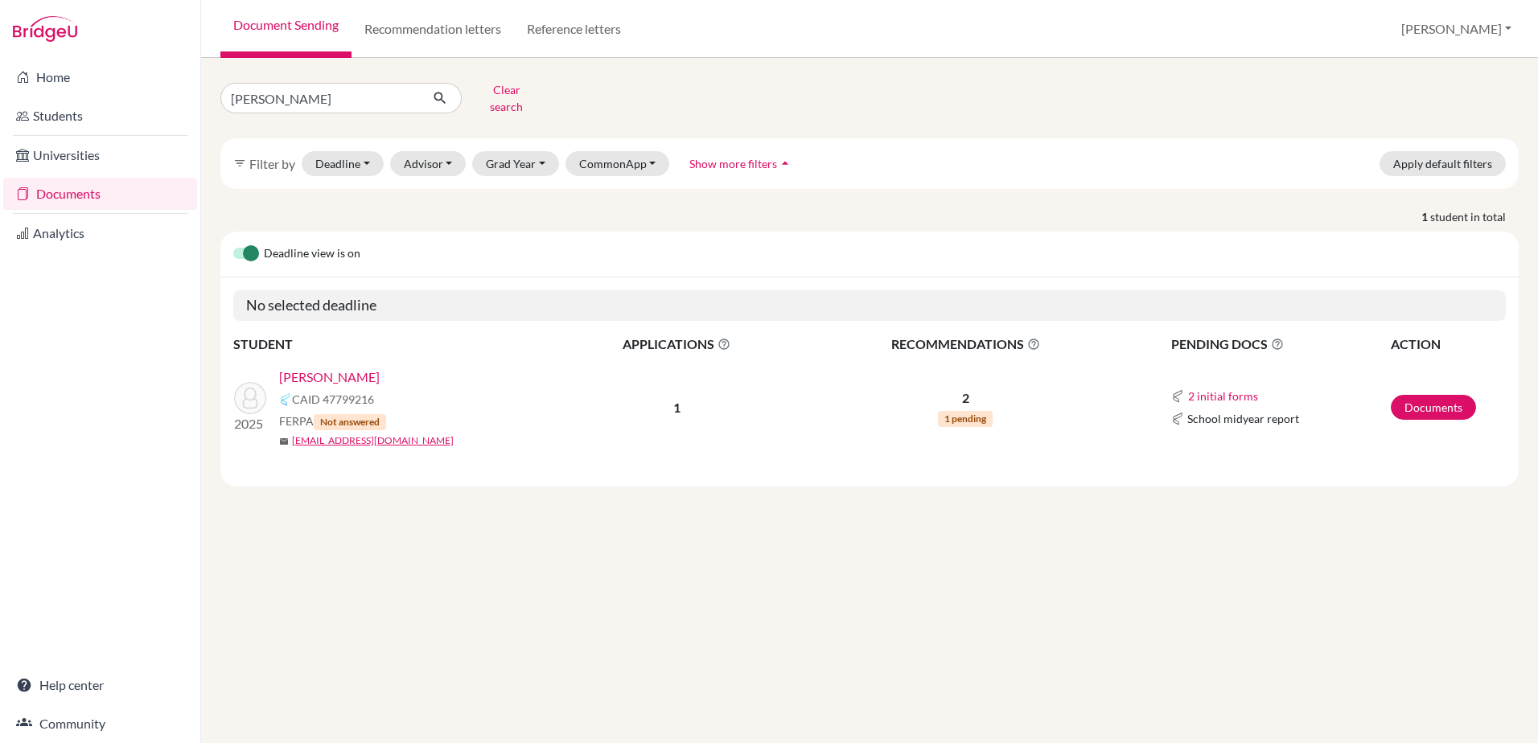
click at [329, 371] on link "Yadla, Ram" at bounding box center [329, 377] width 101 height 19
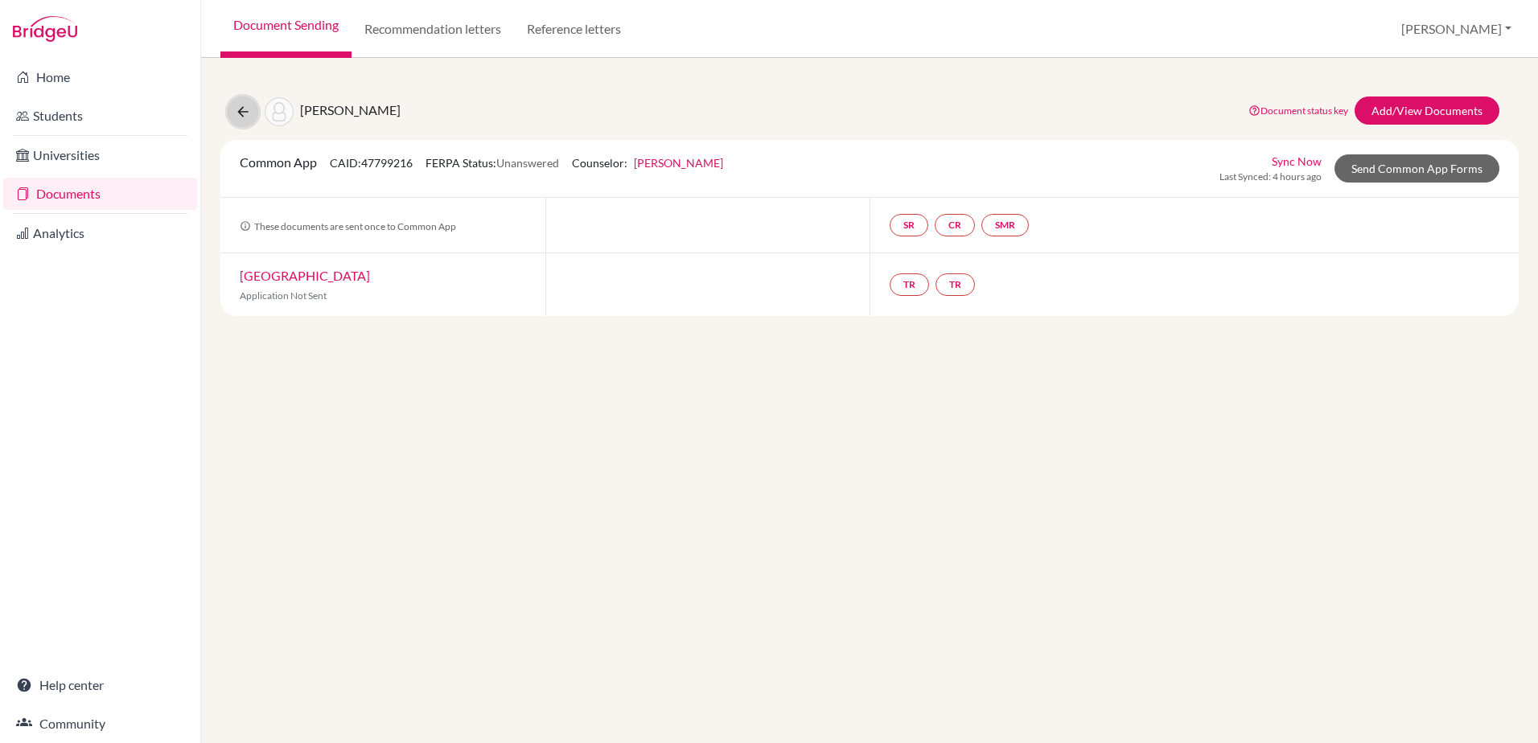
click at [236, 115] on icon at bounding box center [243, 112] width 16 height 16
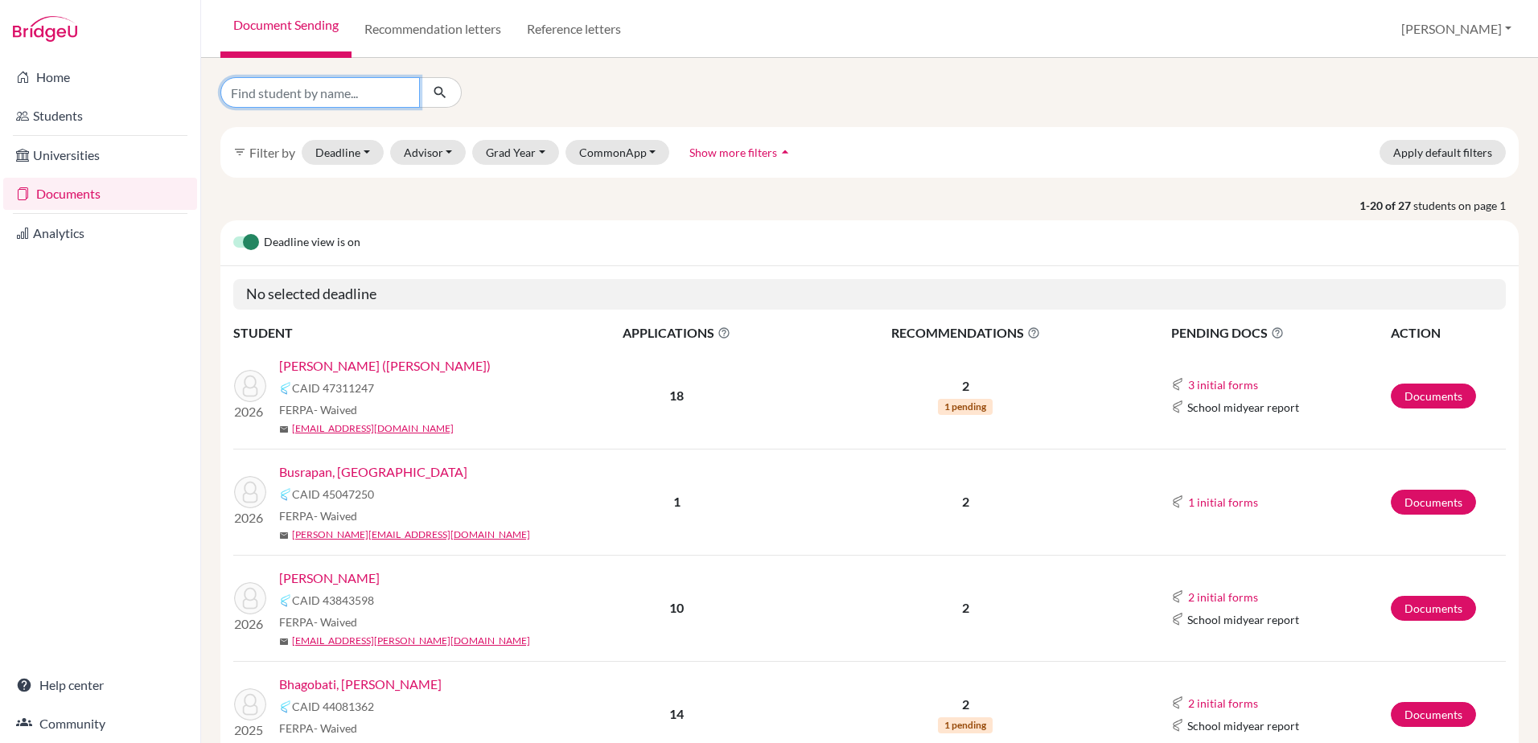
click at [280, 105] on input "Find student by name..." at bounding box center [319, 92] width 199 height 31
type input "[PERSON_NAME]"
click button "submit" at bounding box center [440, 92] width 43 height 31
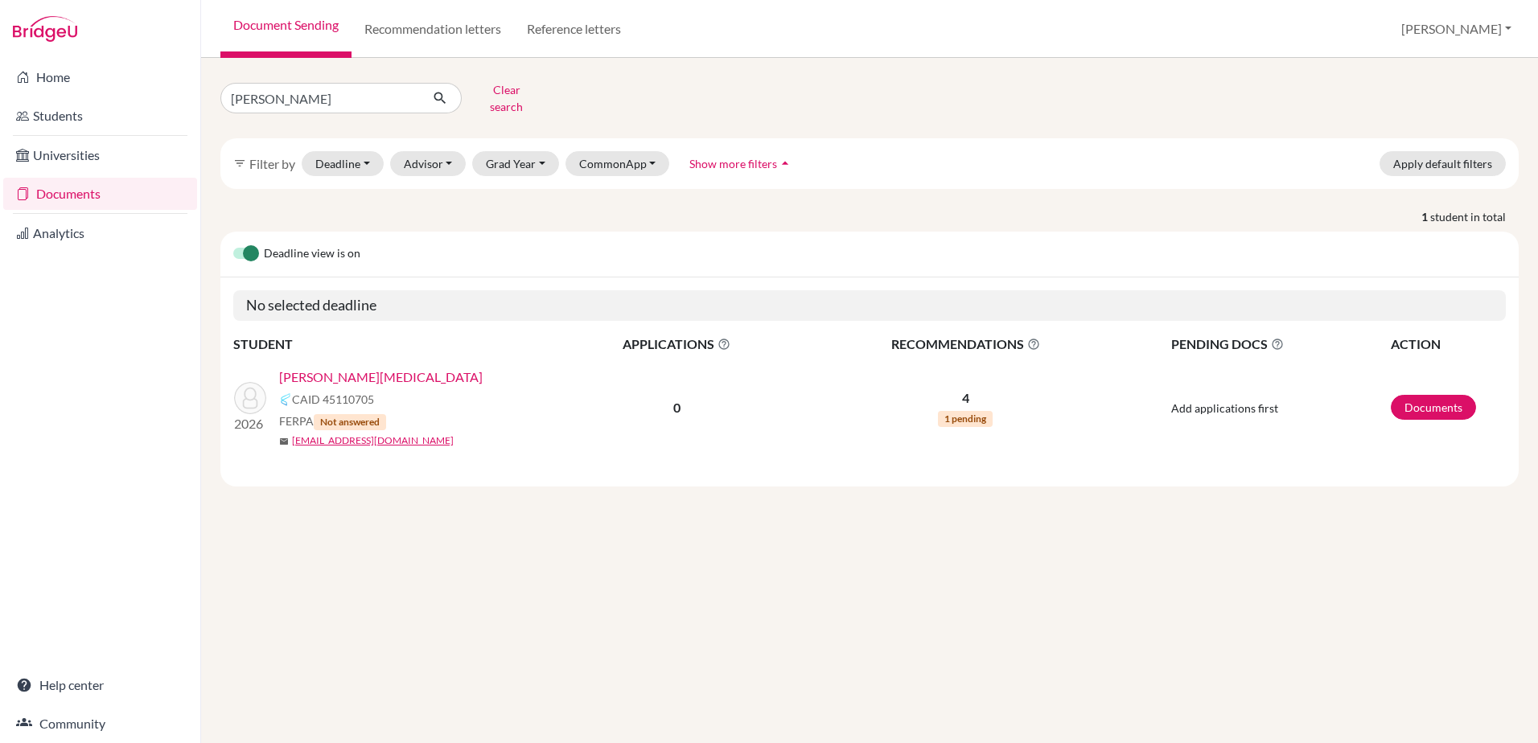
click at [327, 368] on link "[PERSON_NAME][MEDICAL_DATA]" at bounding box center [381, 377] width 204 height 19
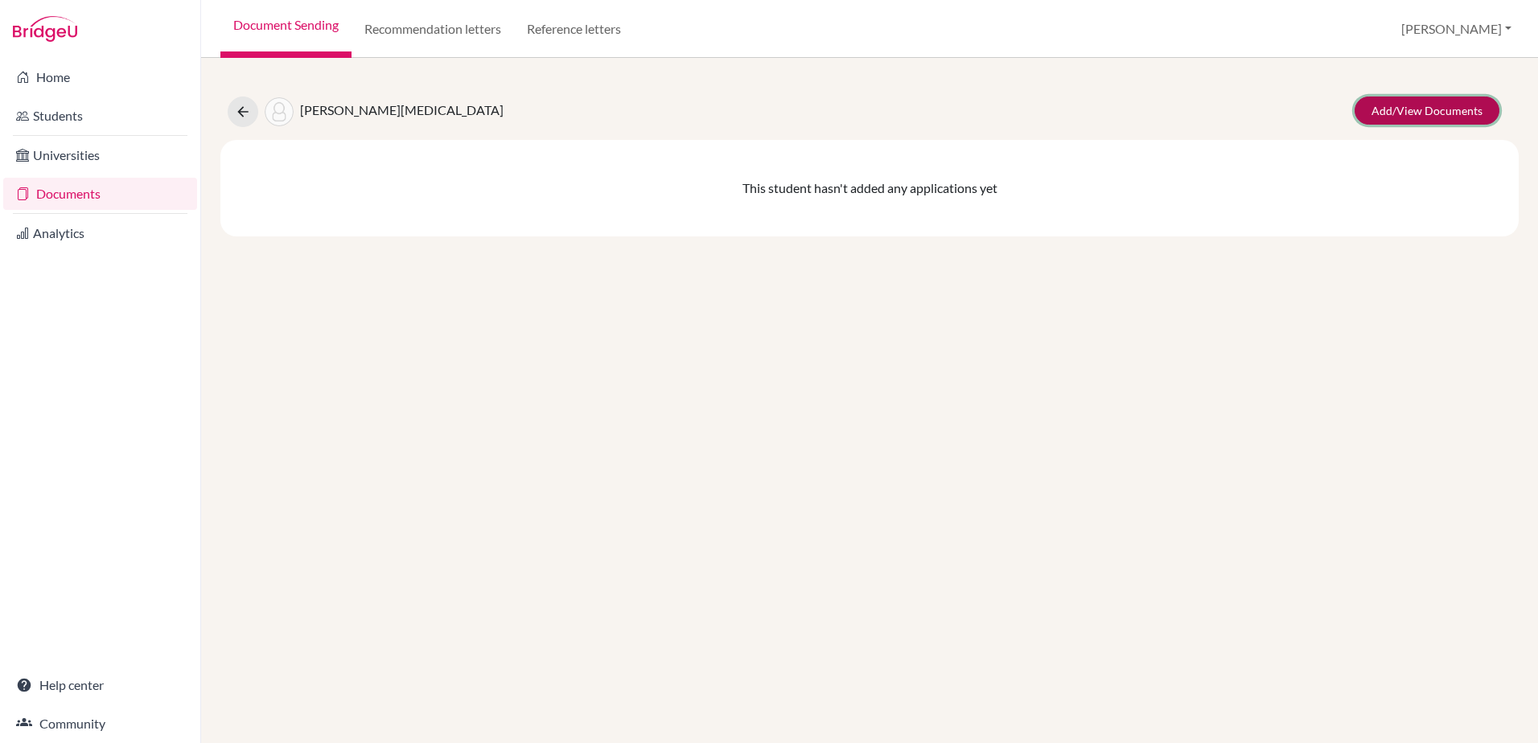
click at [1427, 98] on link "Add/View Documents" at bounding box center [1427, 111] width 145 height 28
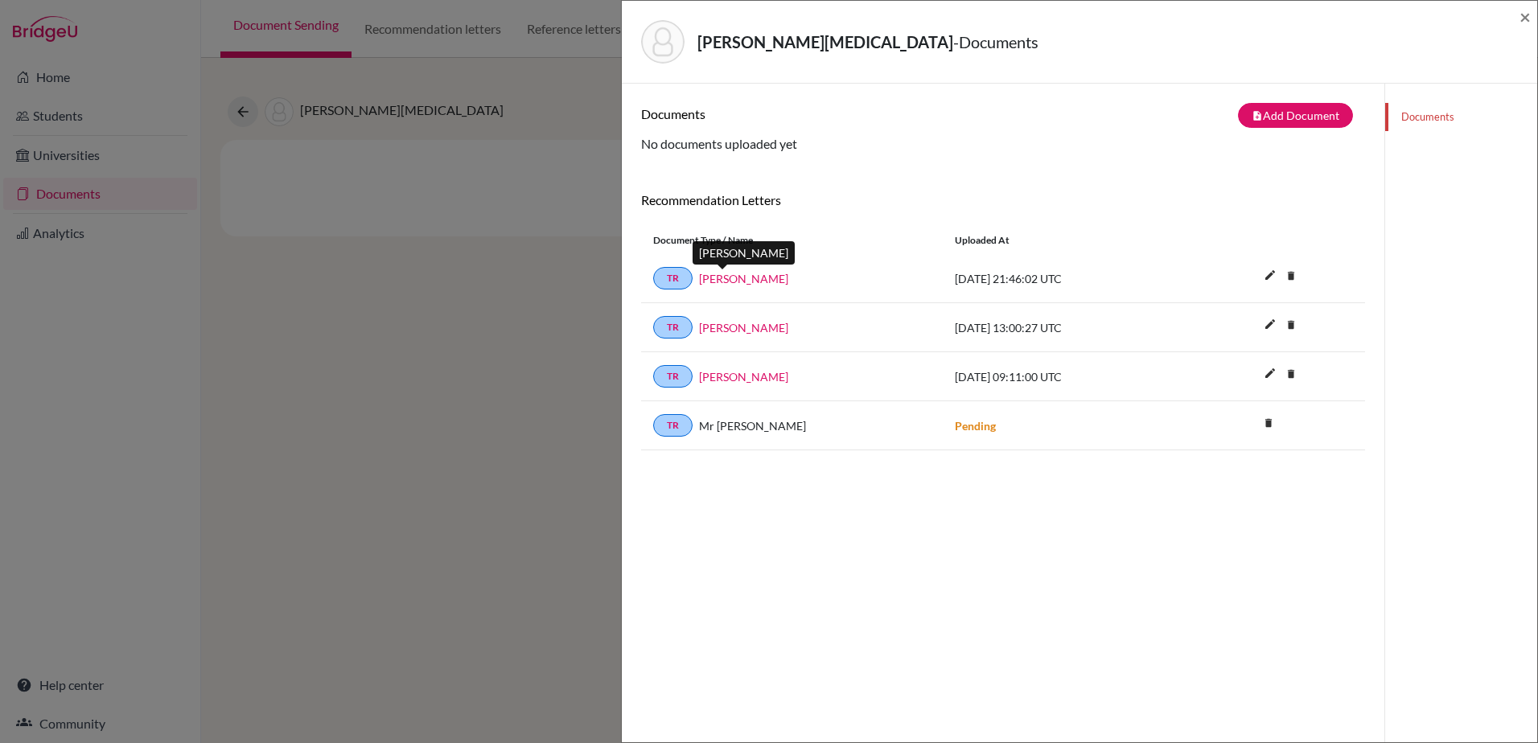
click at [731, 278] on link "Dr Prince" at bounding box center [743, 278] width 89 height 17
click at [1519, 12] on span "×" at bounding box center [1524, 16] width 11 height 23
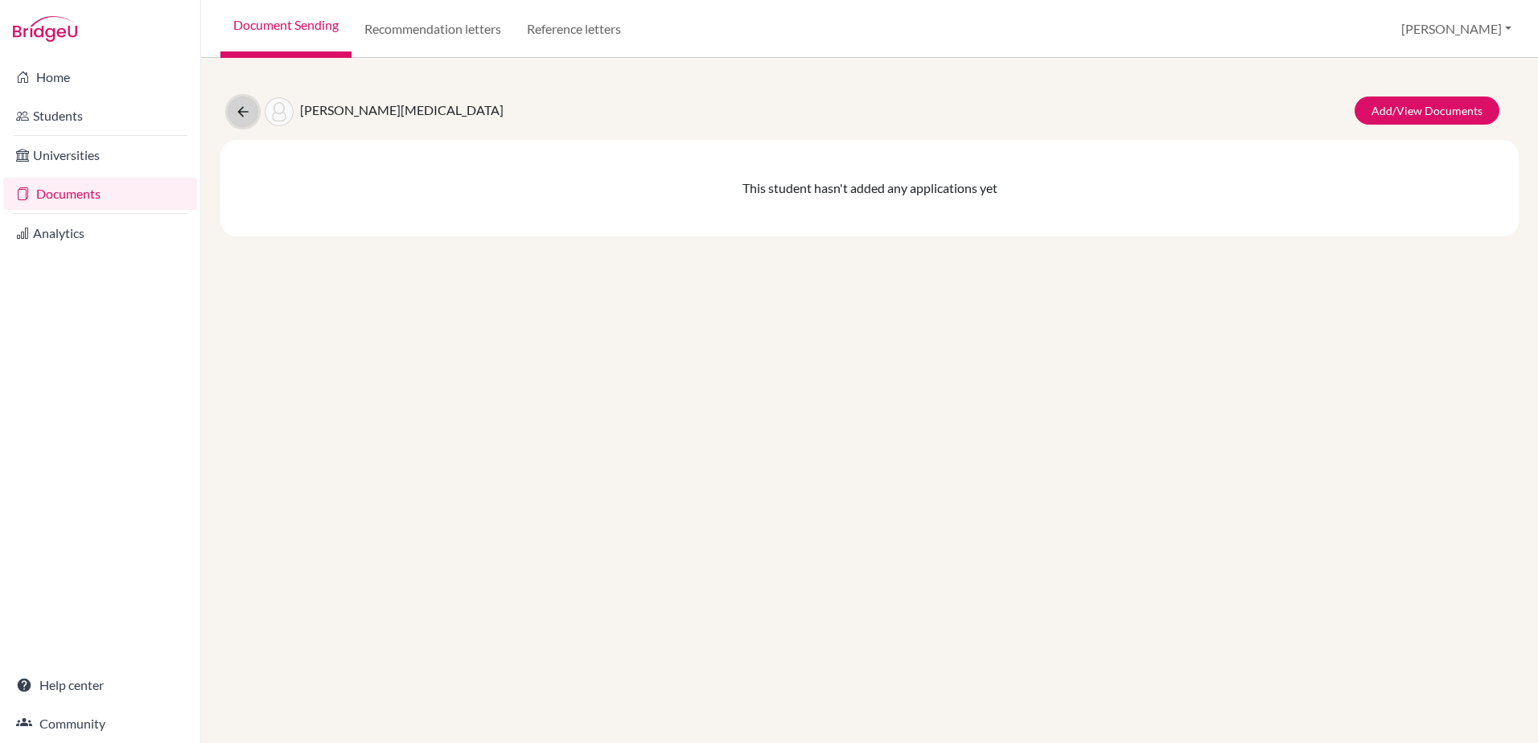
click at [239, 112] on icon at bounding box center [243, 112] width 16 height 16
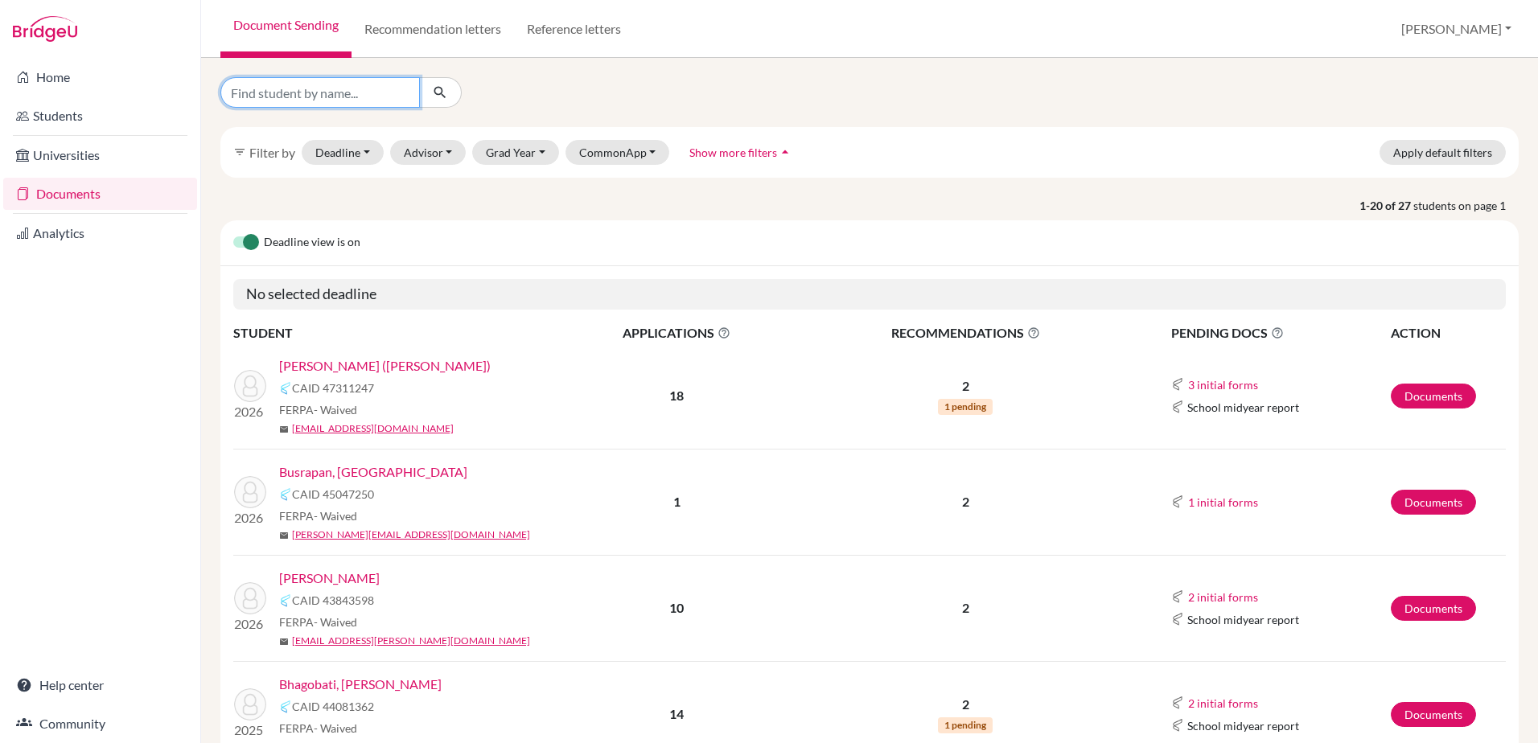
click at [306, 94] on input "Find student by name..." at bounding box center [319, 92] width 199 height 31
type input "[PERSON_NAME]"
click button "submit" at bounding box center [440, 92] width 43 height 31
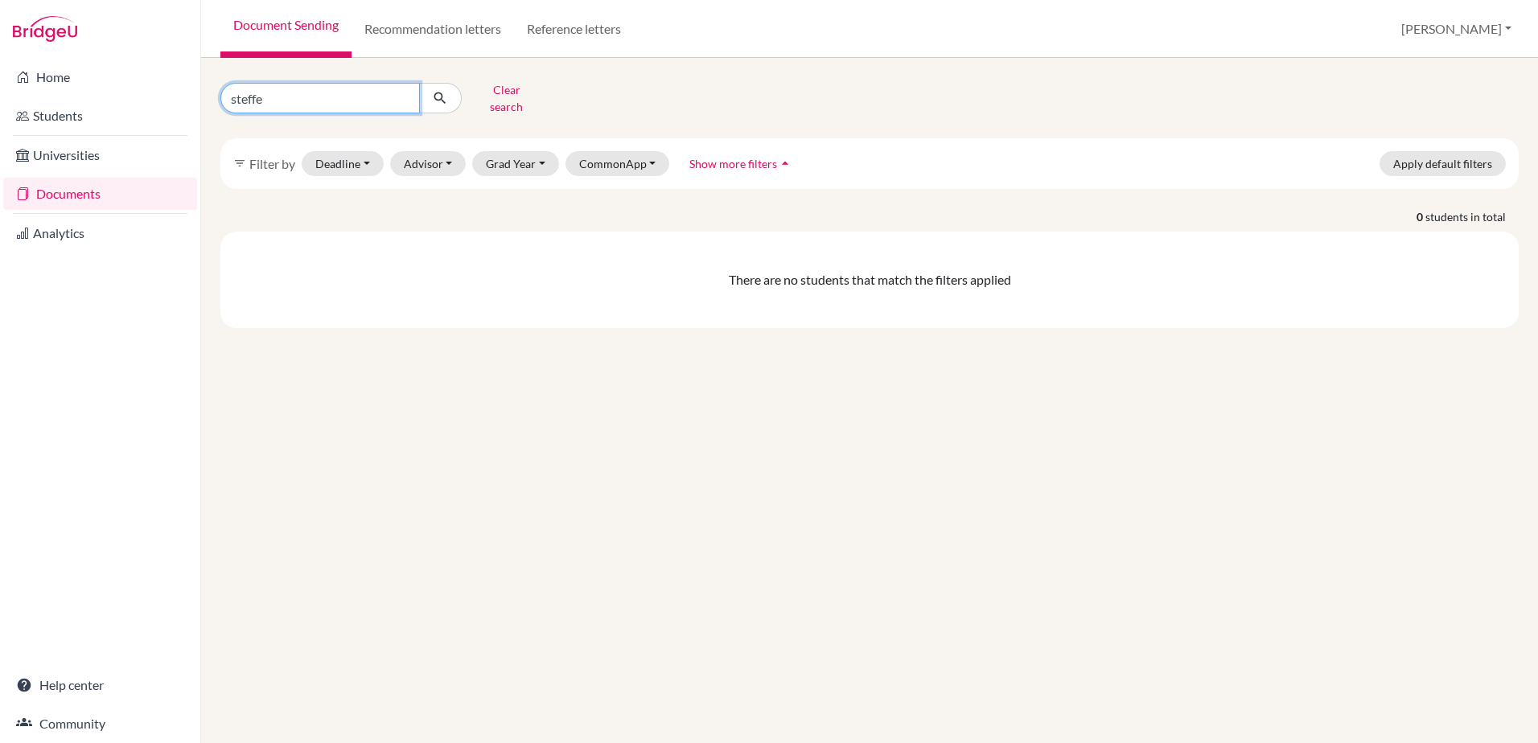
type input "[PERSON_NAME]"
click button "submit" at bounding box center [440, 98] width 43 height 31
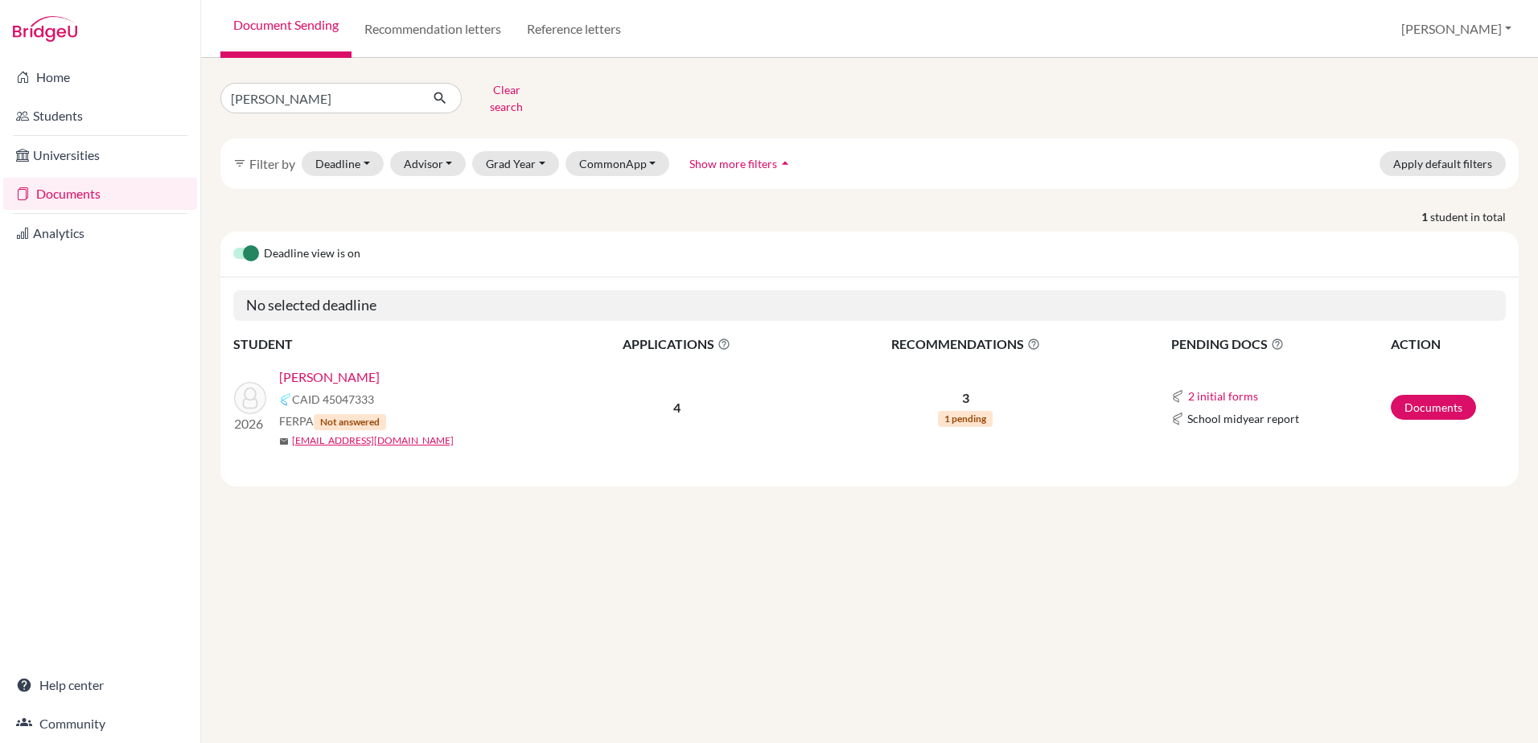
click at [327, 368] on link "[PERSON_NAME]" at bounding box center [329, 377] width 101 height 19
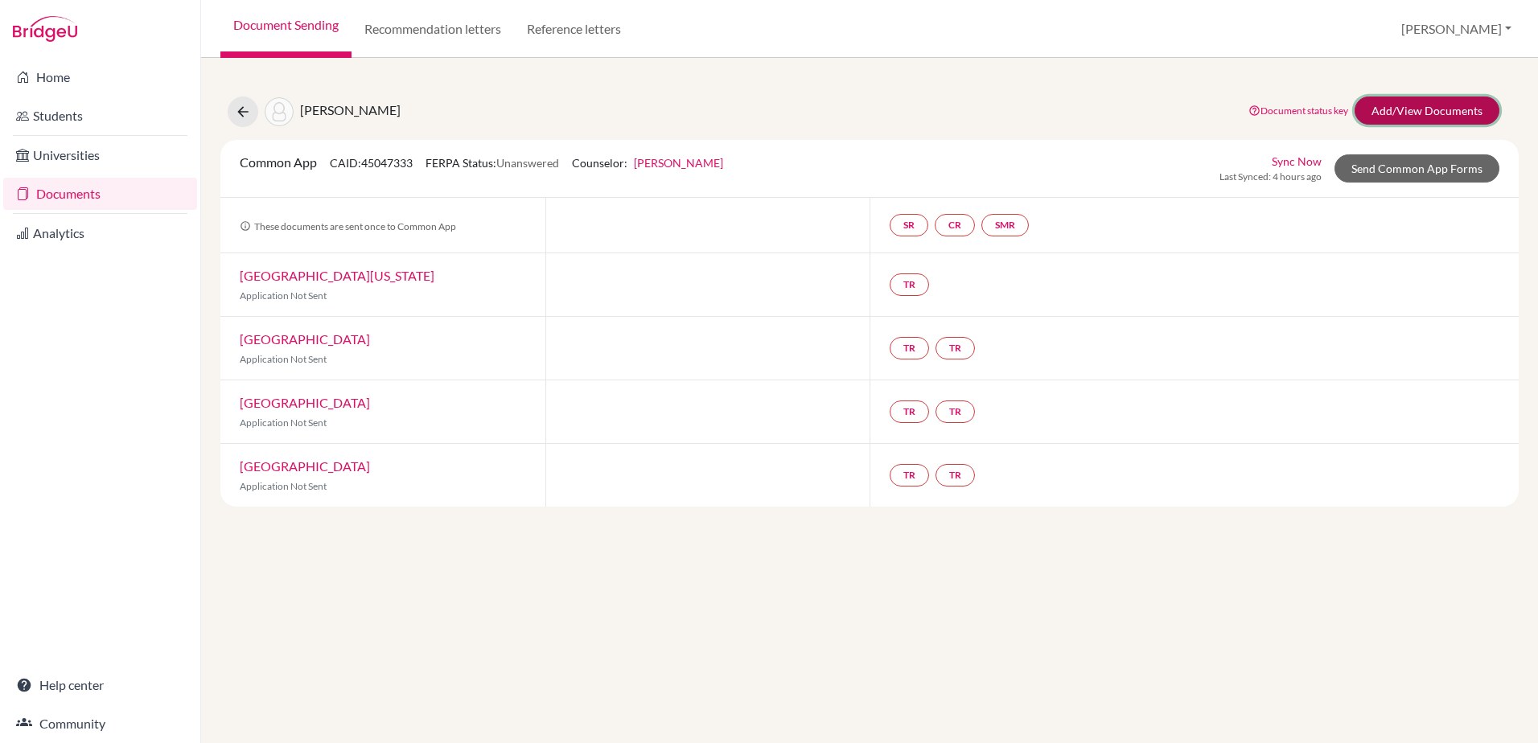
click at [1396, 105] on link "Add/View Documents" at bounding box center [1427, 111] width 145 height 28
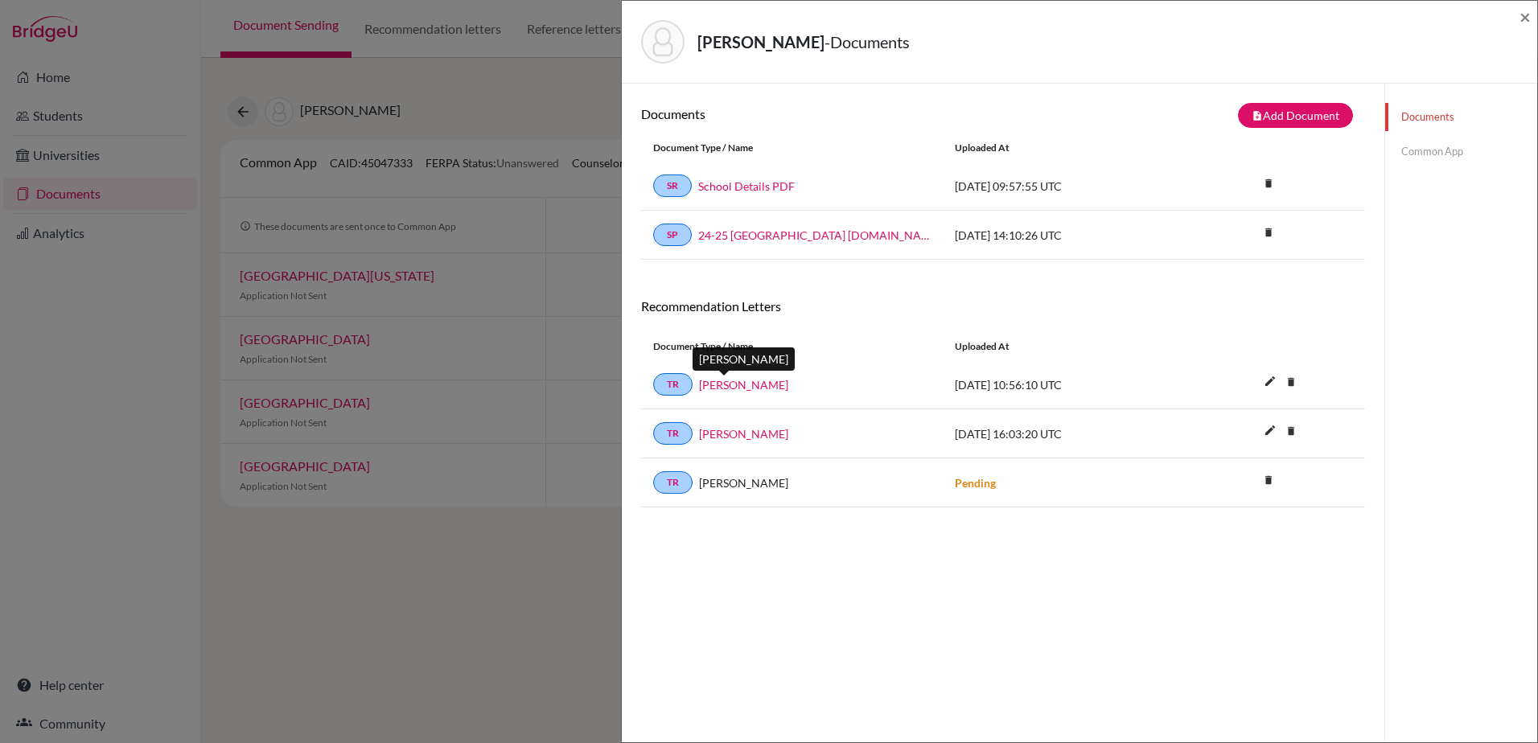
click at [735, 383] on link "Dr Barron" at bounding box center [743, 384] width 89 height 17
click at [738, 429] on link "Dr Hodgins" at bounding box center [743, 434] width 89 height 17
click at [1519, 12] on span "×" at bounding box center [1524, 16] width 11 height 23
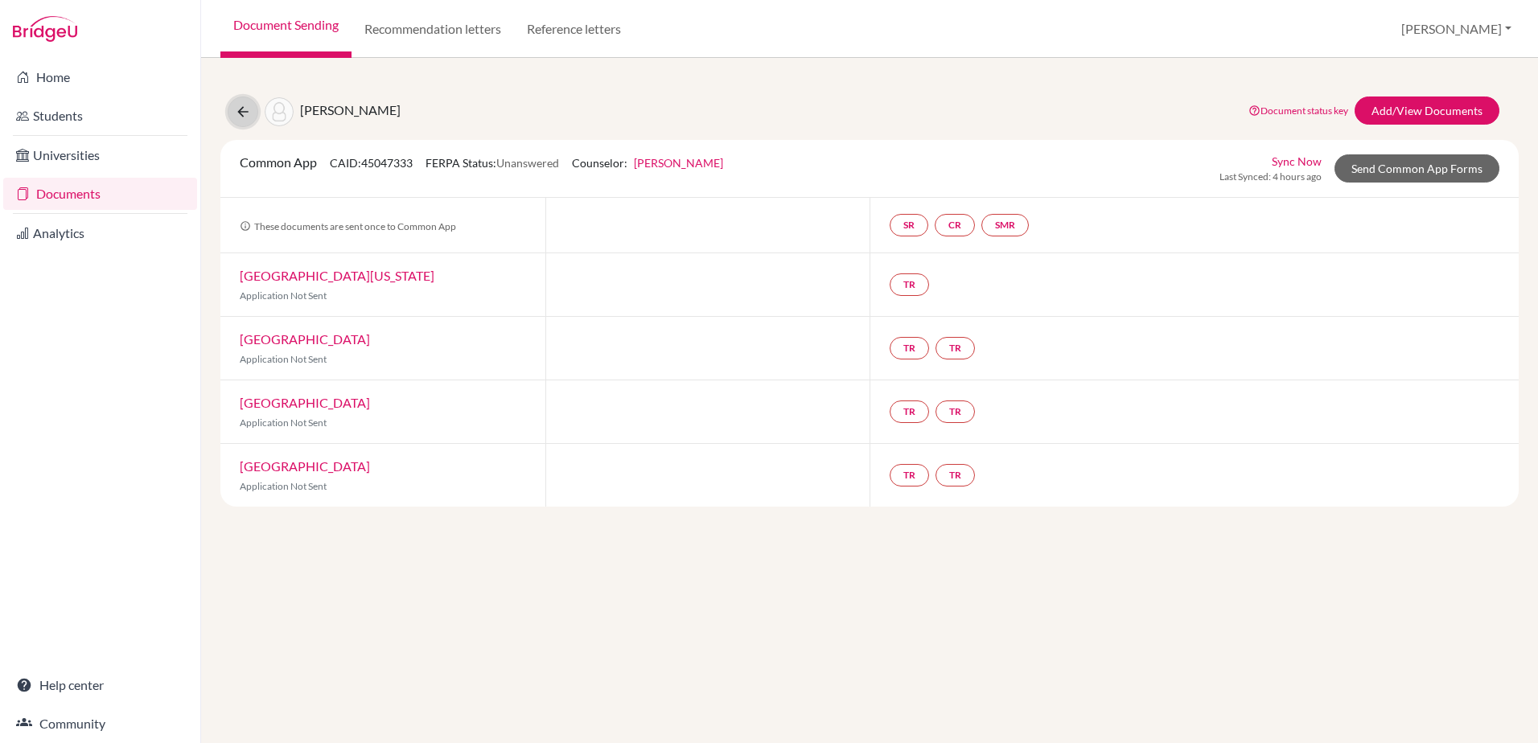
click at [250, 113] on icon at bounding box center [243, 112] width 16 height 16
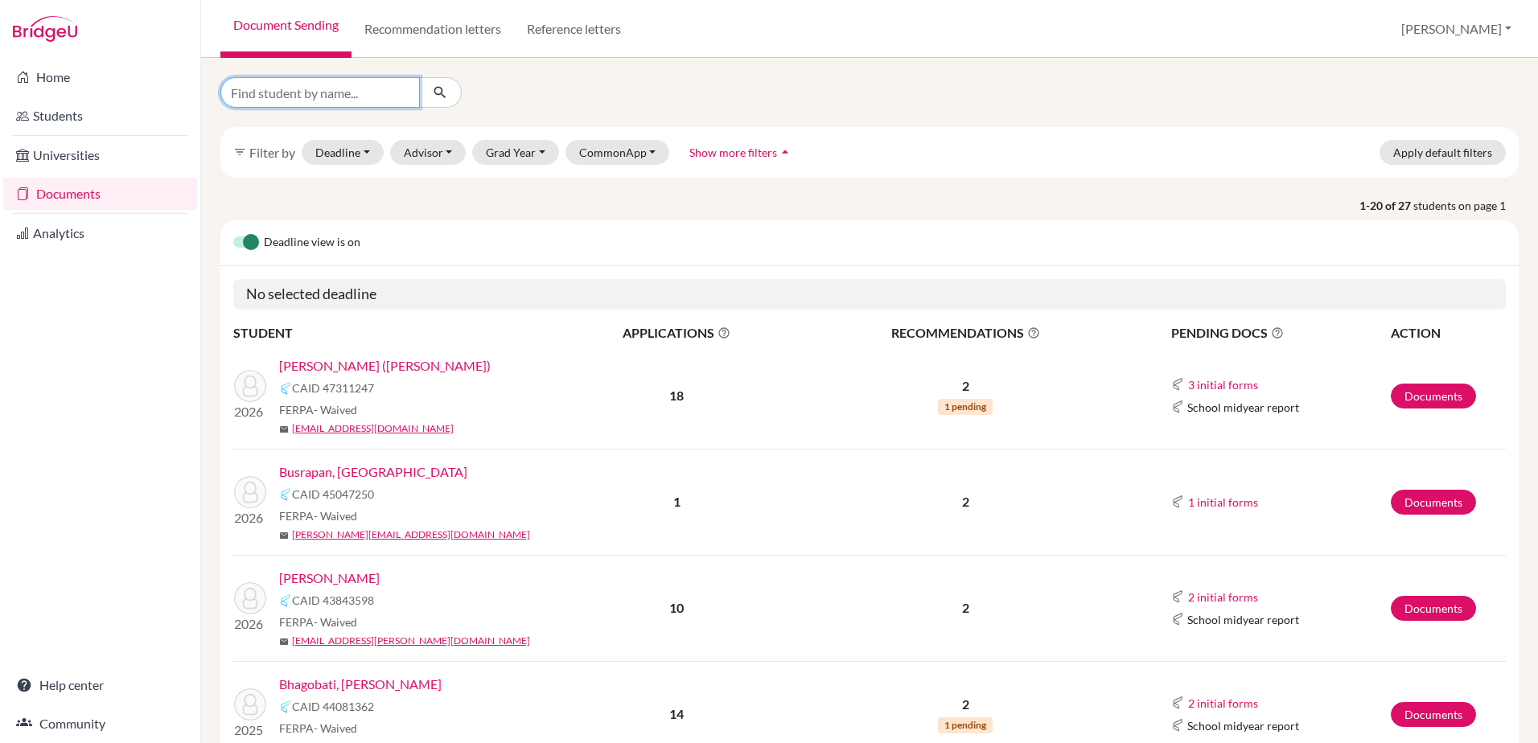
click at [301, 91] on input "Find student by name..." at bounding box center [319, 92] width 199 height 31
type input "taman"
click button "submit" at bounding box center [440, 92] width 43 height 31
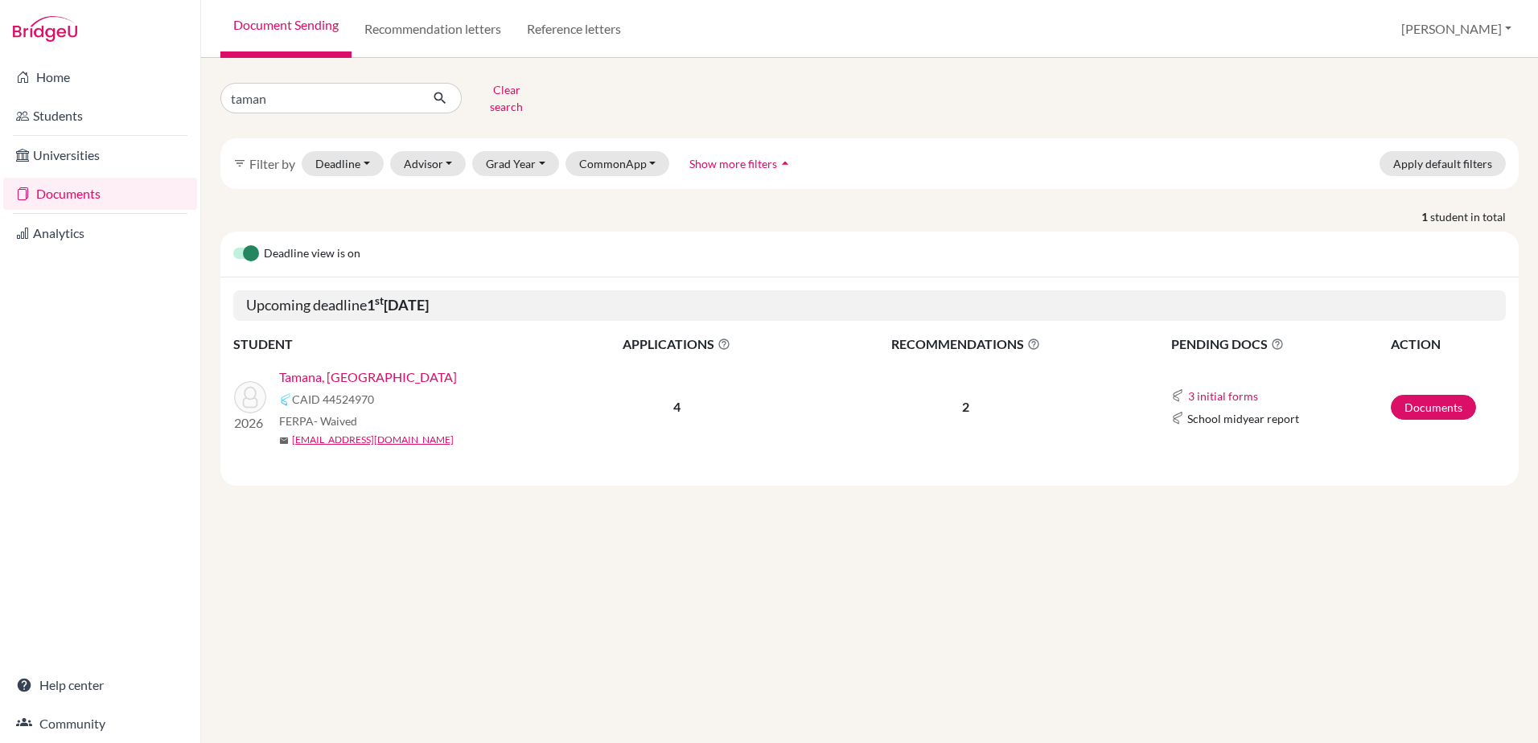
click at [339, 368] on link "Tamana, Calam" at bounding box center [368, 377] width 178 height 19
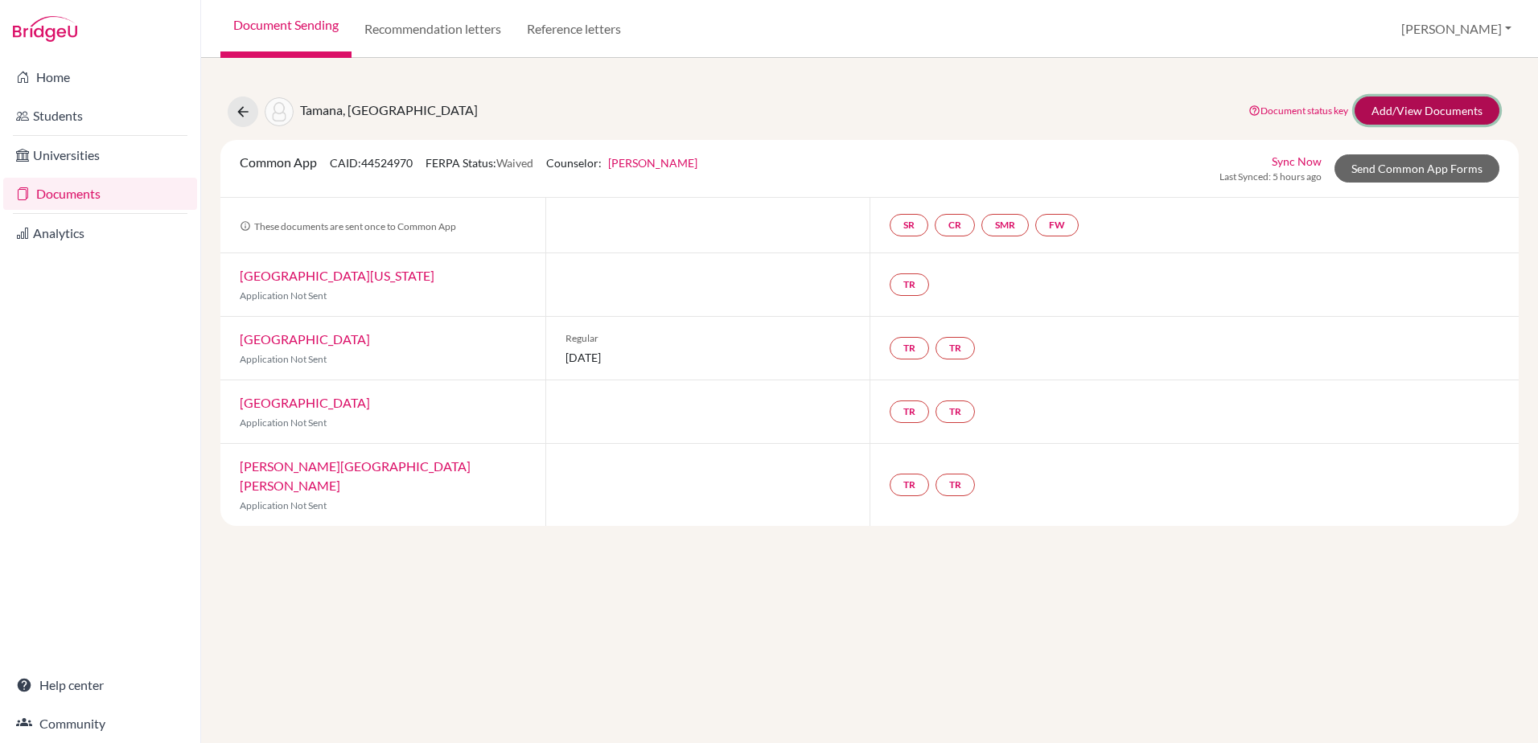
click at [1407, 113] on link "Add/View Documents" at bounding box center [1427, 111] width 145 height 28
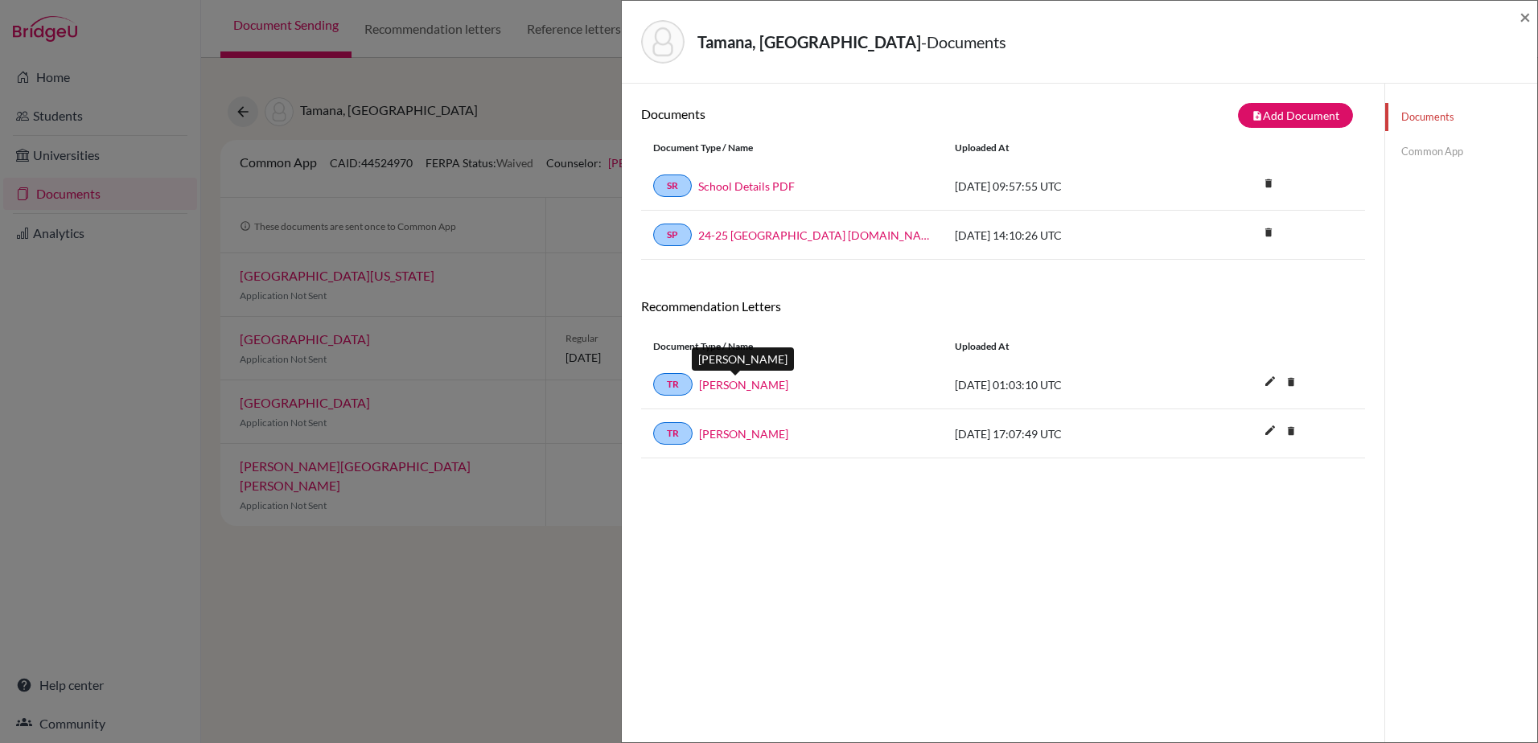
click at [741, 386] on link "[PERSON_NAME]" at bounding box center [743, 384] width 89 height 17
click at [740, 437] on link "[PERSON_NAME]" at bounding box center [743, 434] width 89 height 17
